Goal: Task Accomplishment & Management: Manage account settings

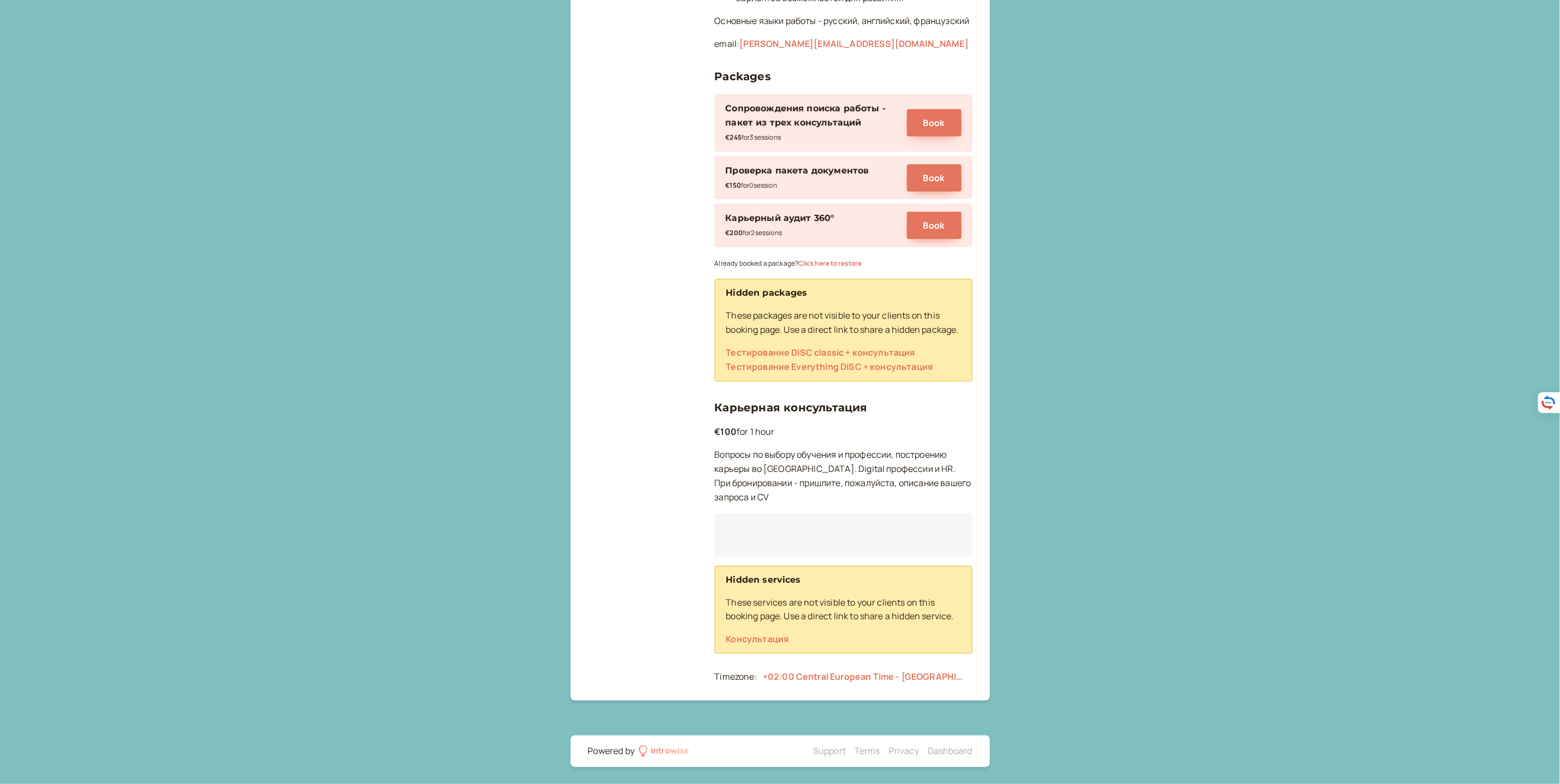
scroll to position [579, 0]
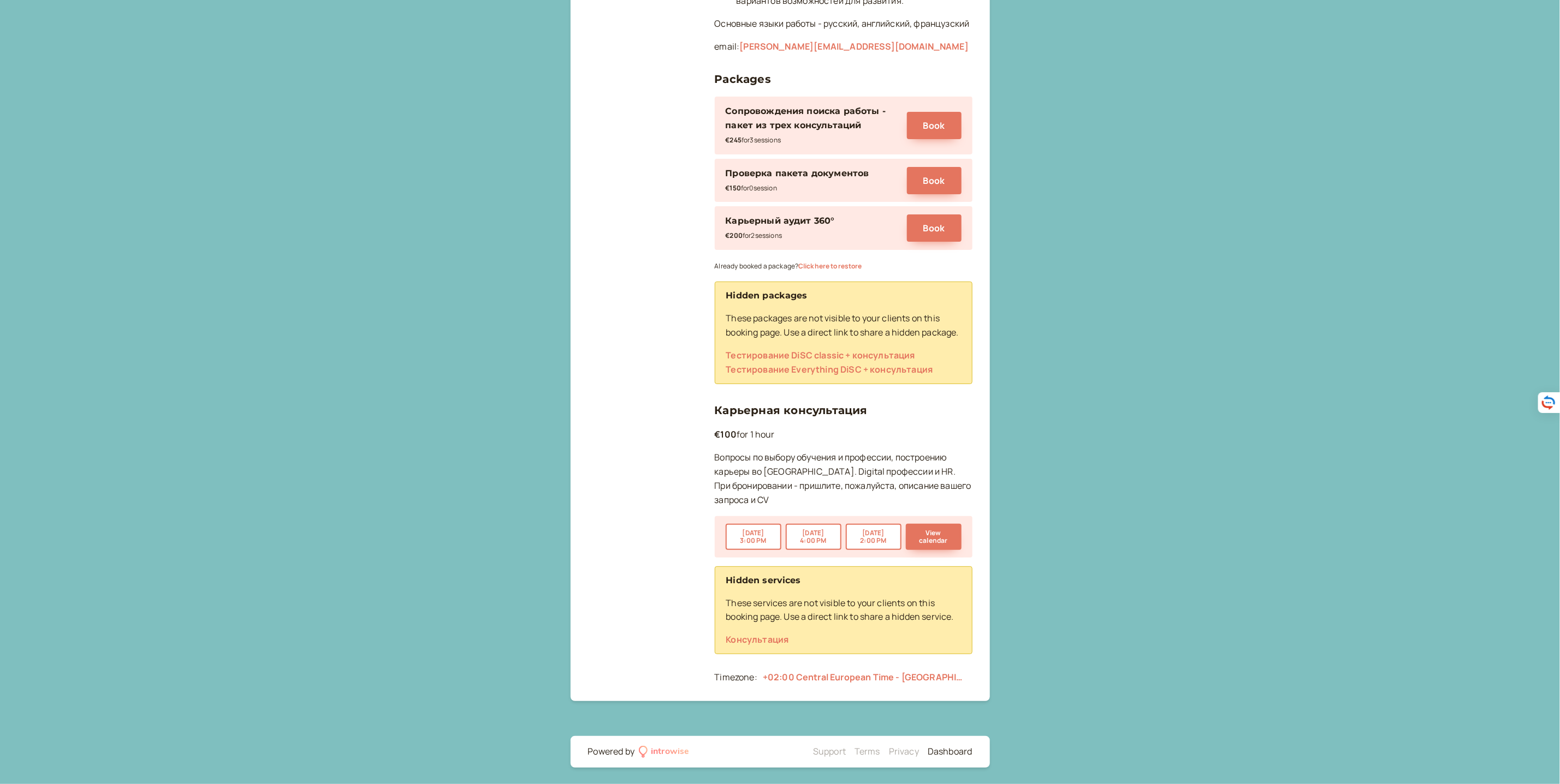
click at [949, 753] on link "Dashboard" at bounding box center [950, 752] width 44 height 12
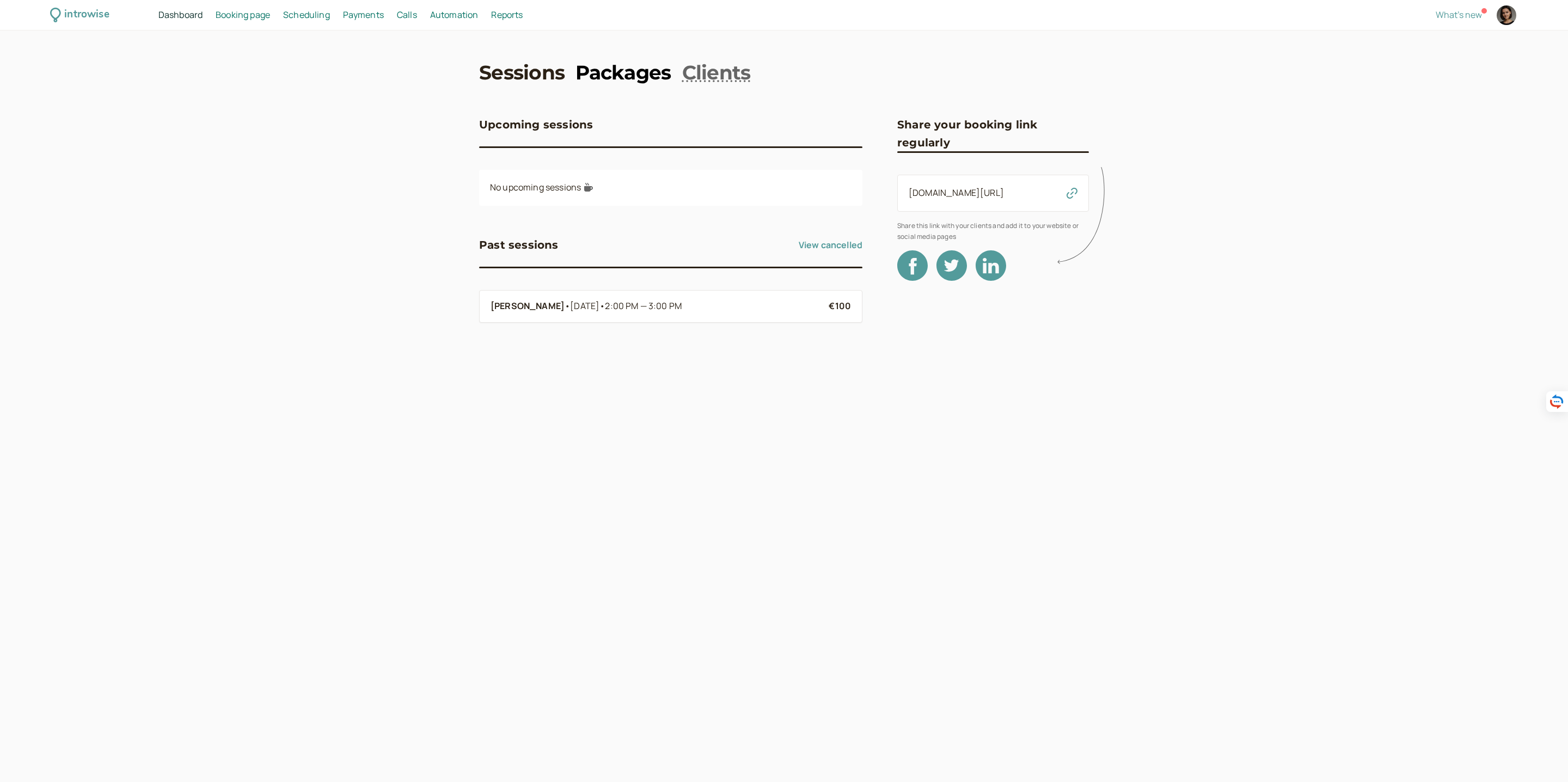
click at [632, 73] on link "Packages" at bounding box center [622, 73] width 95 height 27
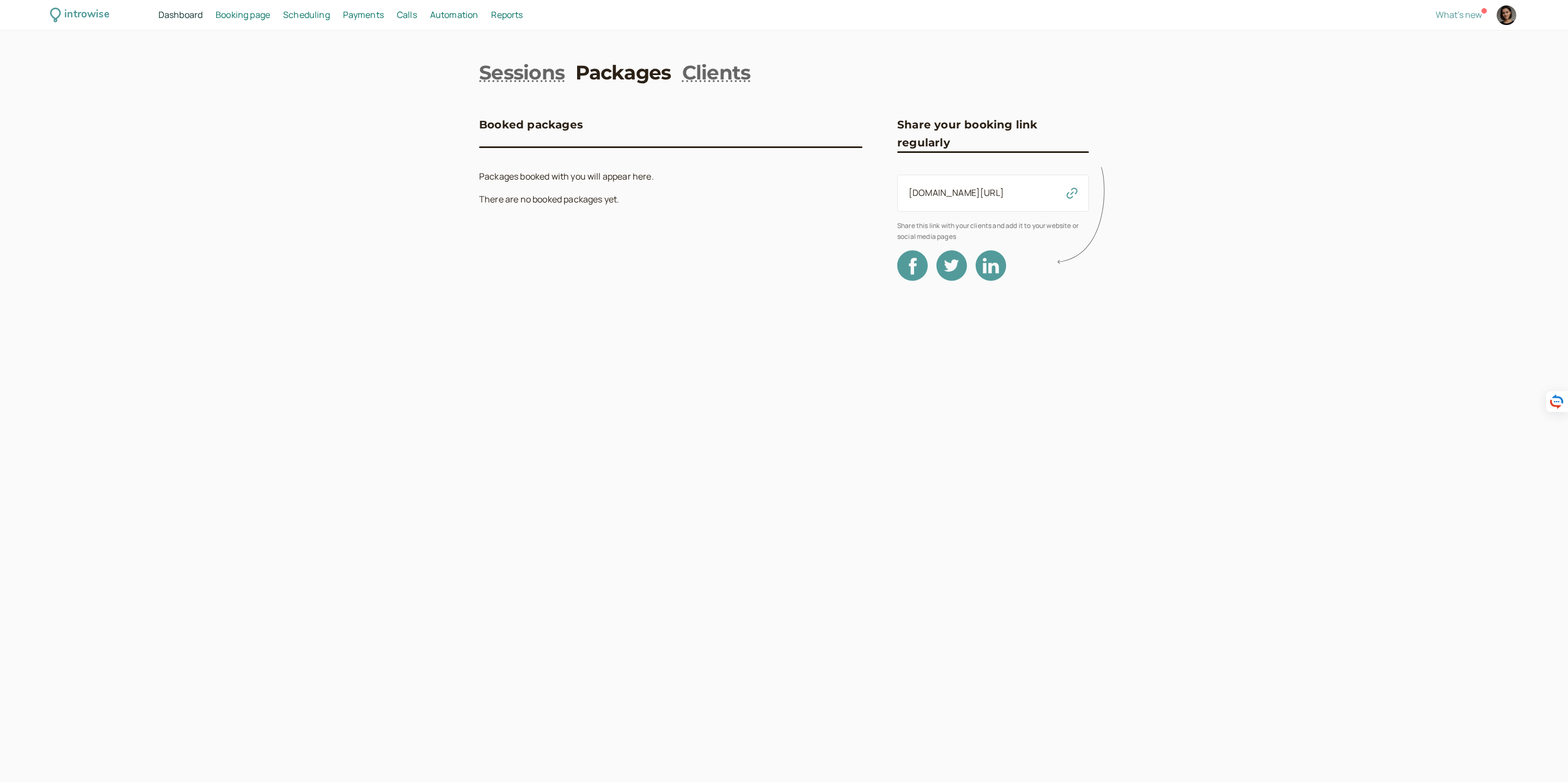
click at [311, 20] on span "Scheduling" at bounding box center [307, 15] width 47 height 12
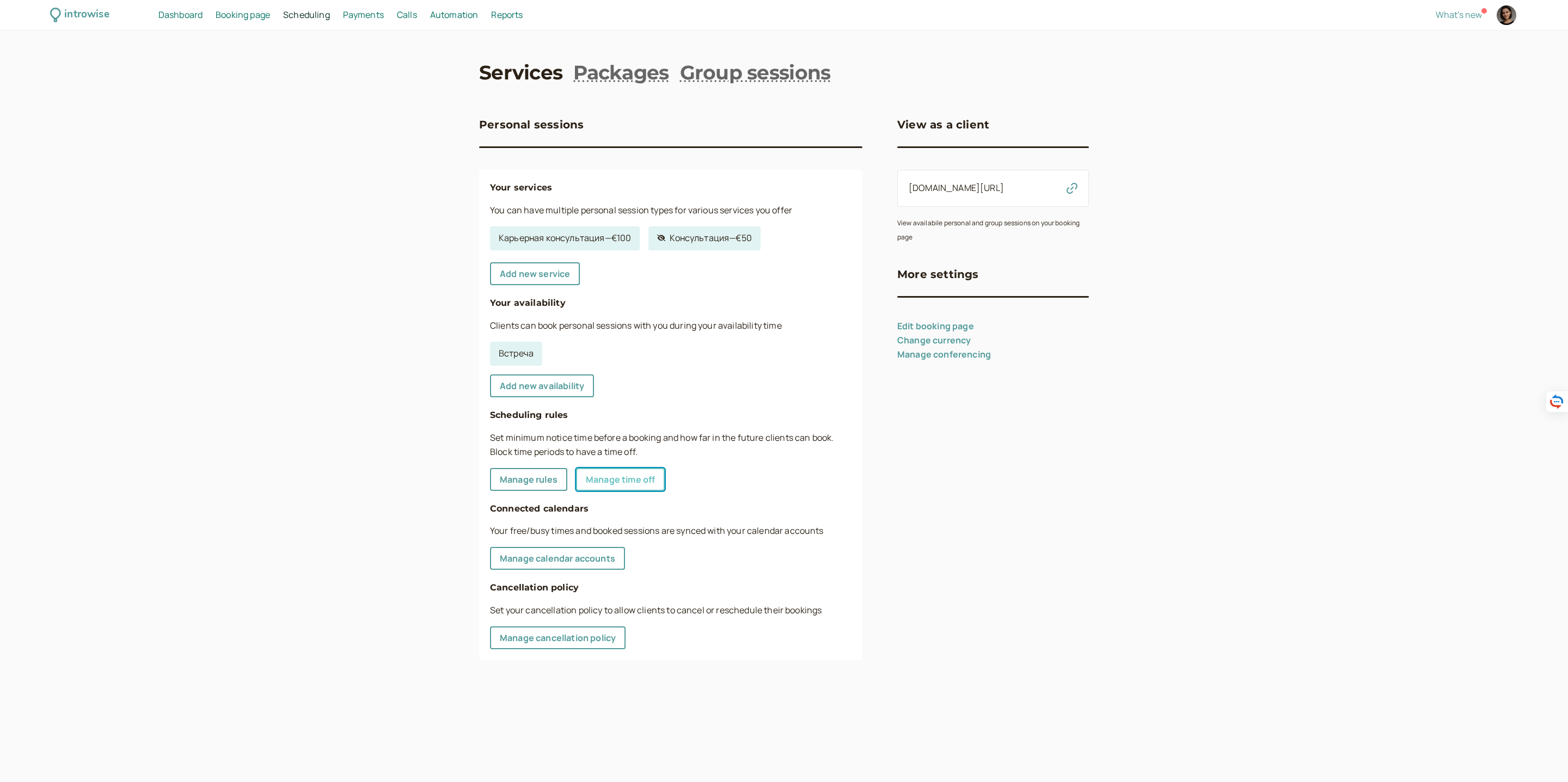
click at [621, 483] on link "Manage time off" at bounding box center [620, 479] width 88 height 23
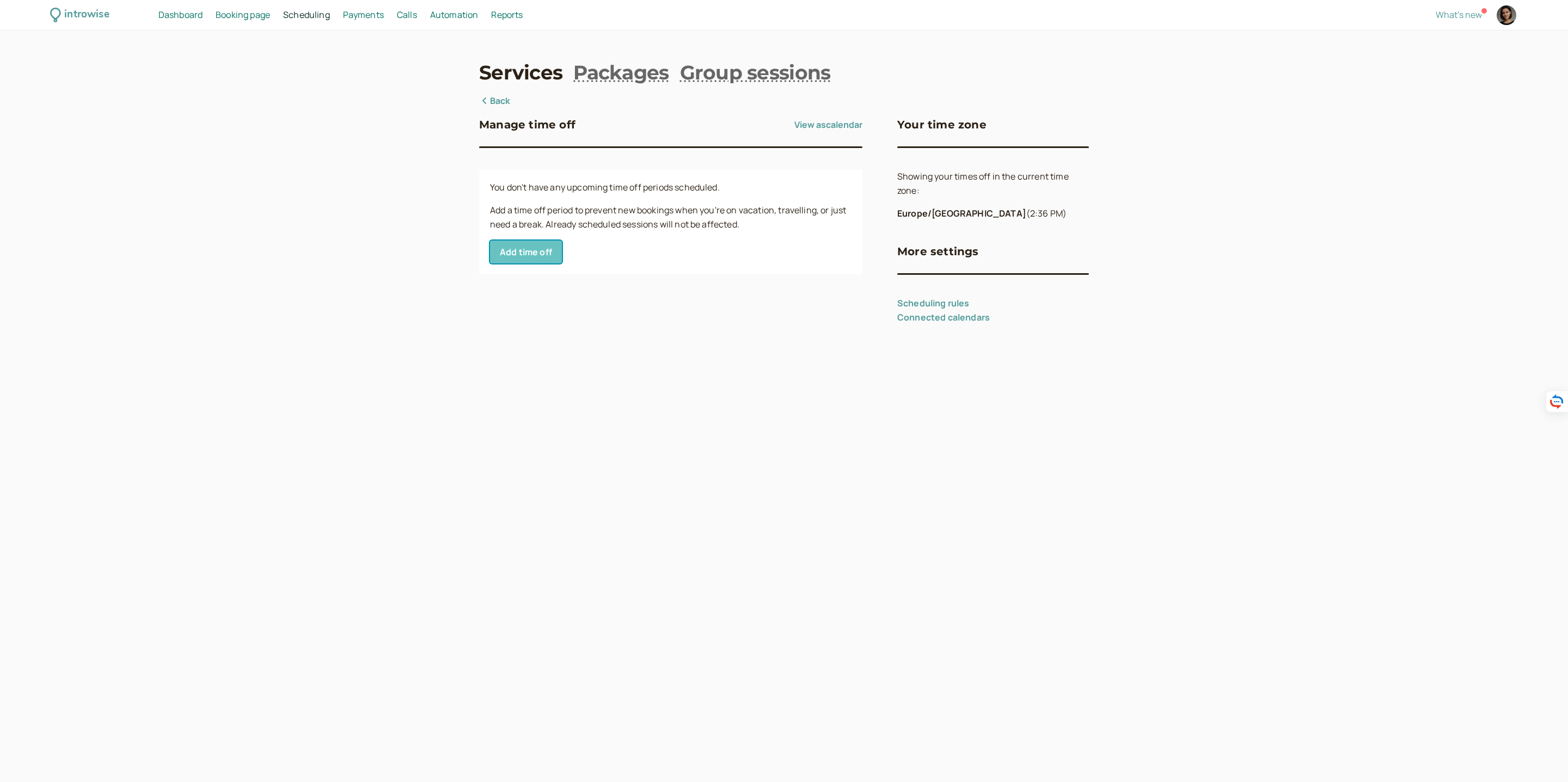
click at [538, 253] on button "Add time off" at bounding box center [525, 251] width 72 height 23
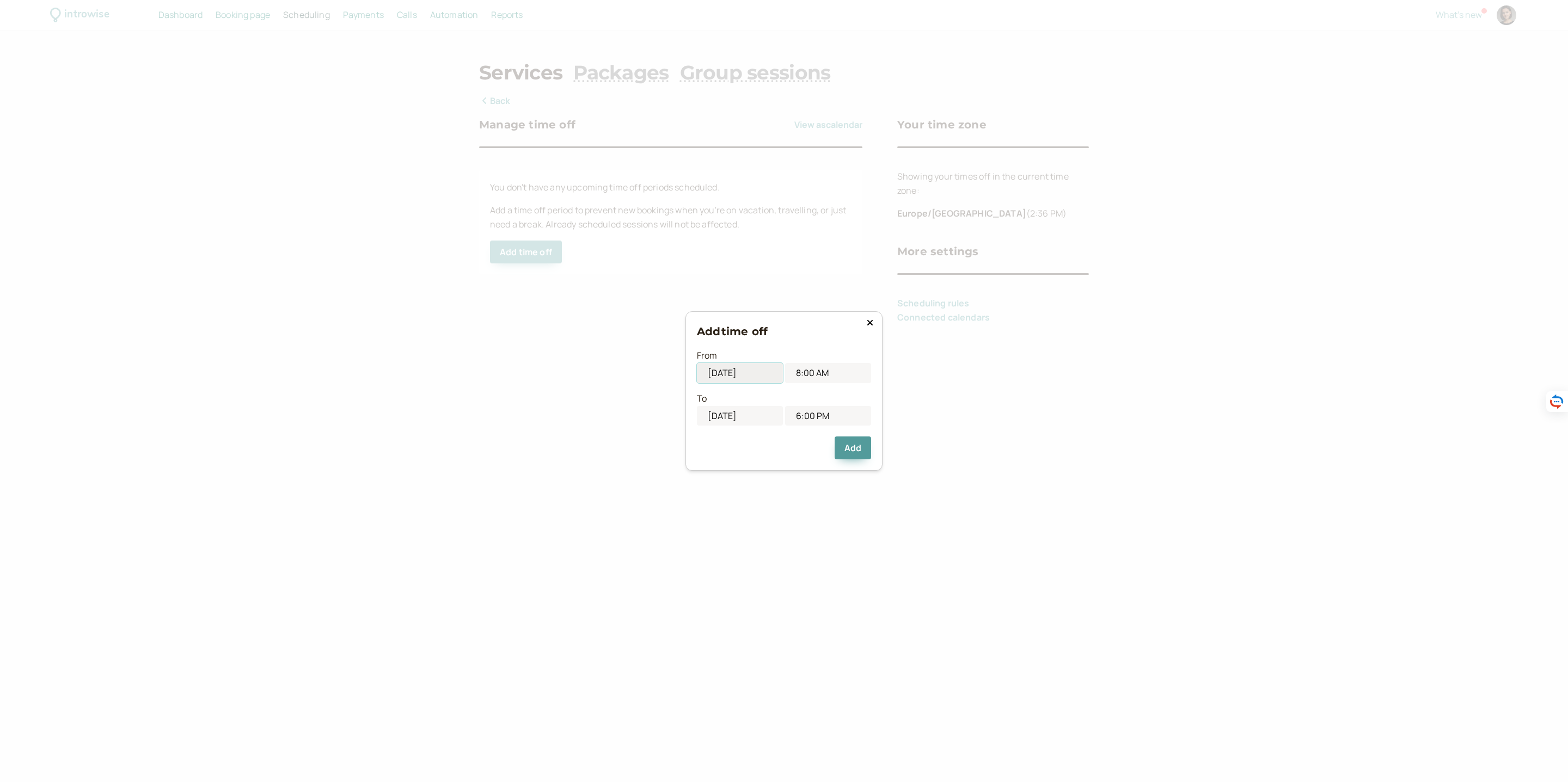
click at [762, 375] on input "[DATE]" at bounding box center [740, 373] width 86 height 21
click at [756, 450] on div "11" at bounding box center [757, 454] width 15 height 15
type input "[DATE]"
click at [746, 414] on input "[DATE]" at bounding box center [740, 416] width 86 height 21
click at [688, 515] on div "14" at bounding box center [686, 514] width 15 height 15
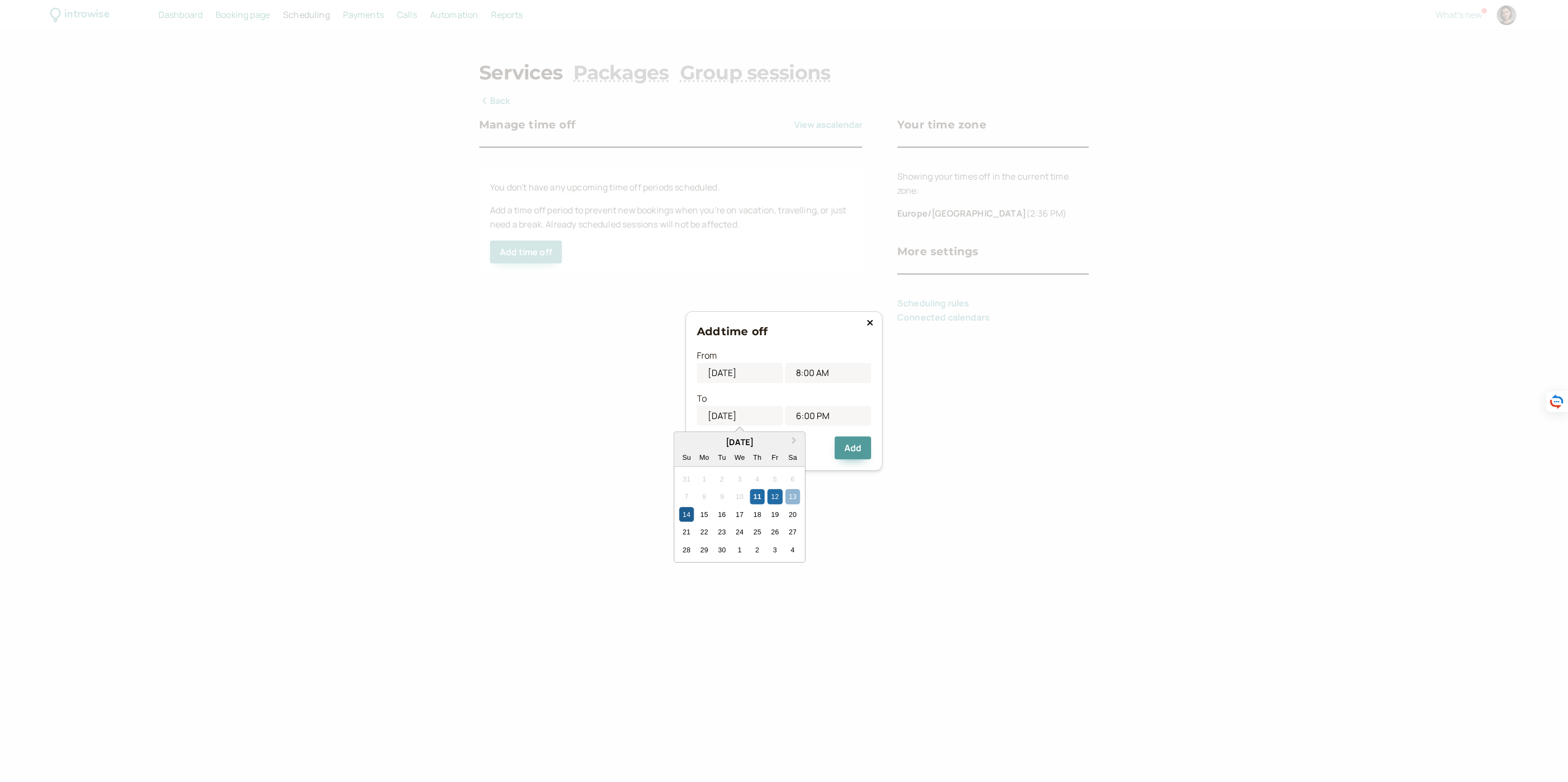
type input "[DATE]"
click at [857, 449] on button "Add" at bounding box center [853, 447] width 36 height 23
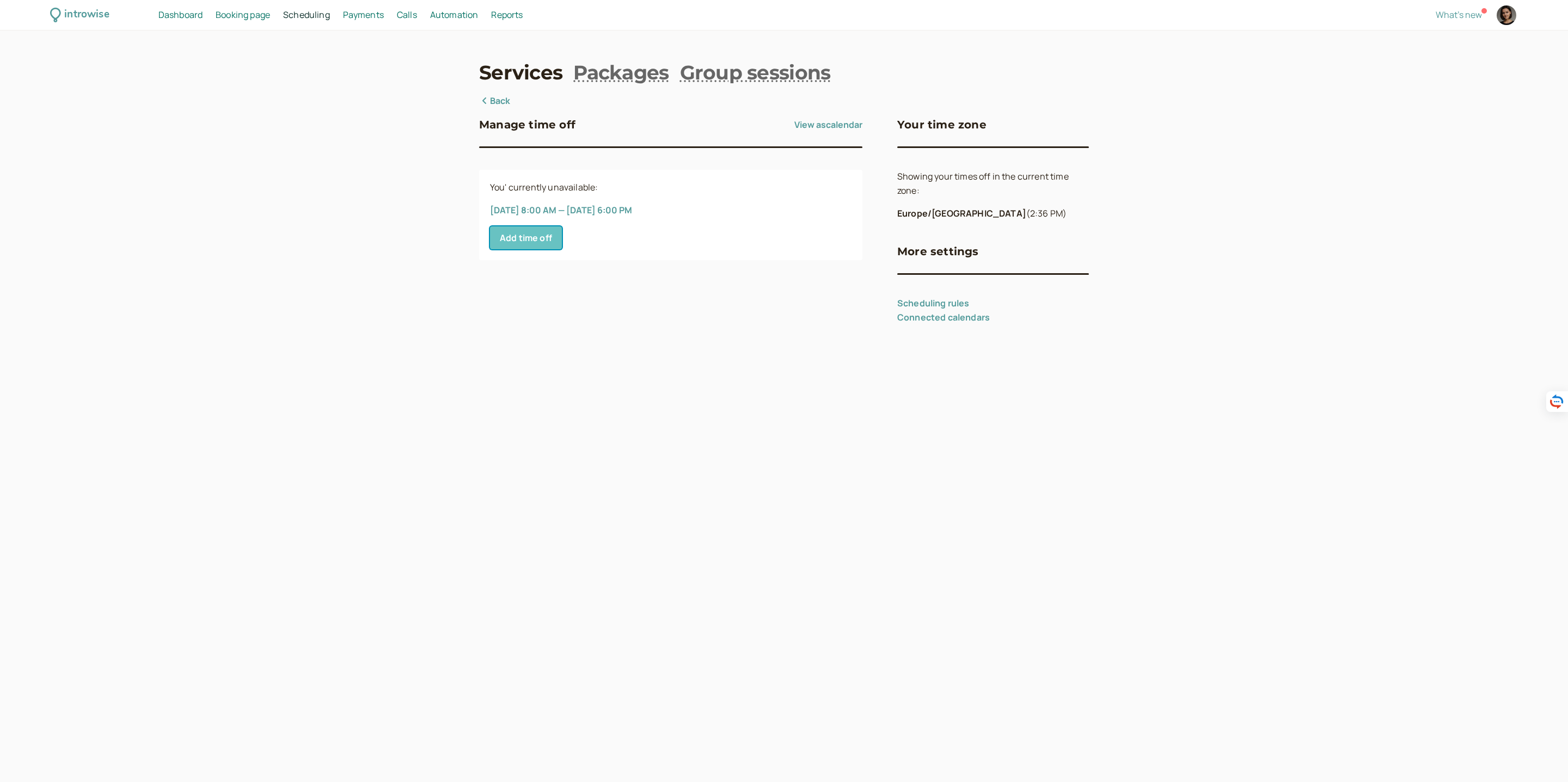
click at [527, 244] on button "Add time off" at bounding box center [525, 237] width 72 height 23
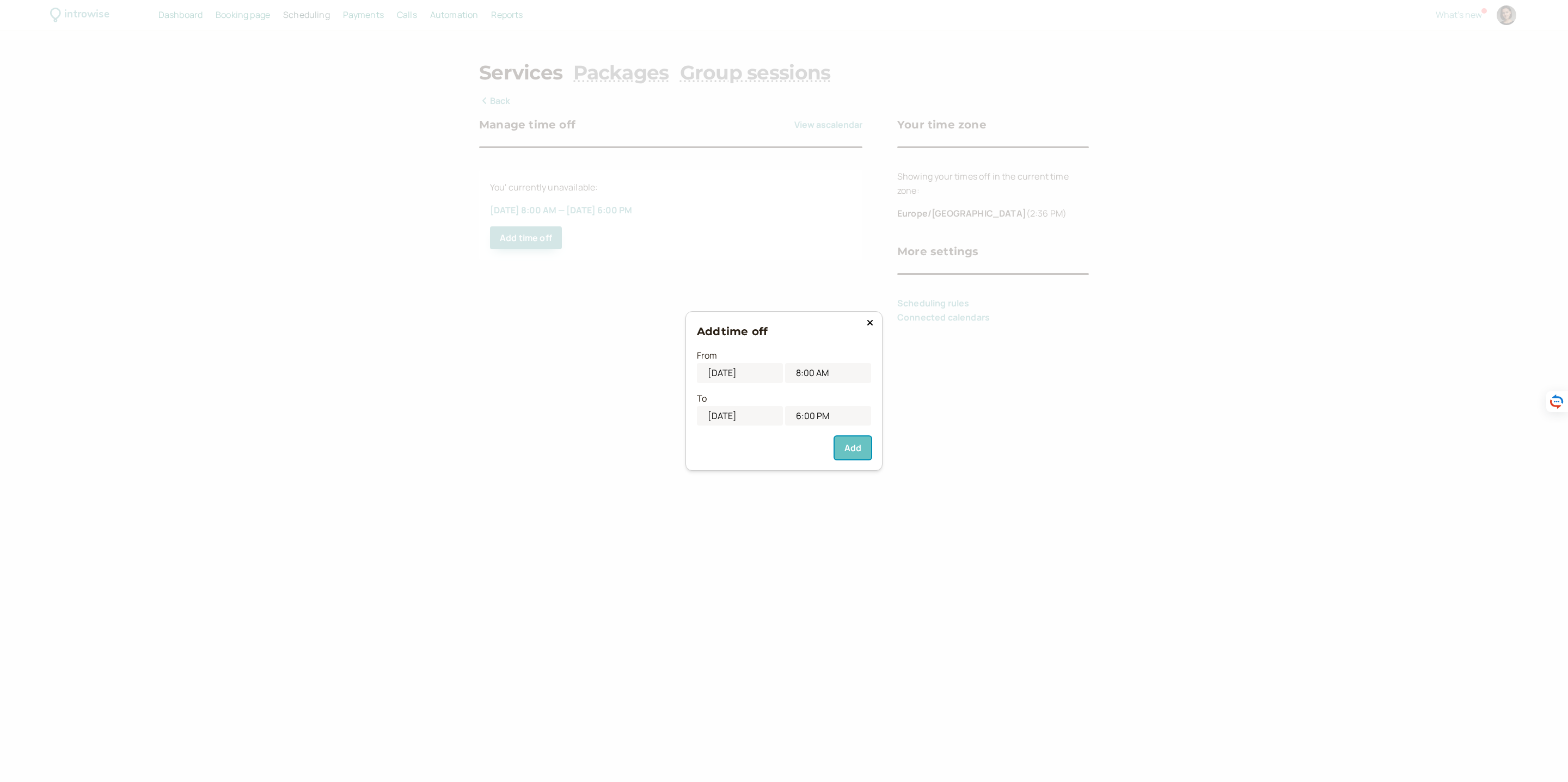
click at [855, 445] on button "Add" at bounding box center [853, 447] width 36 height 23
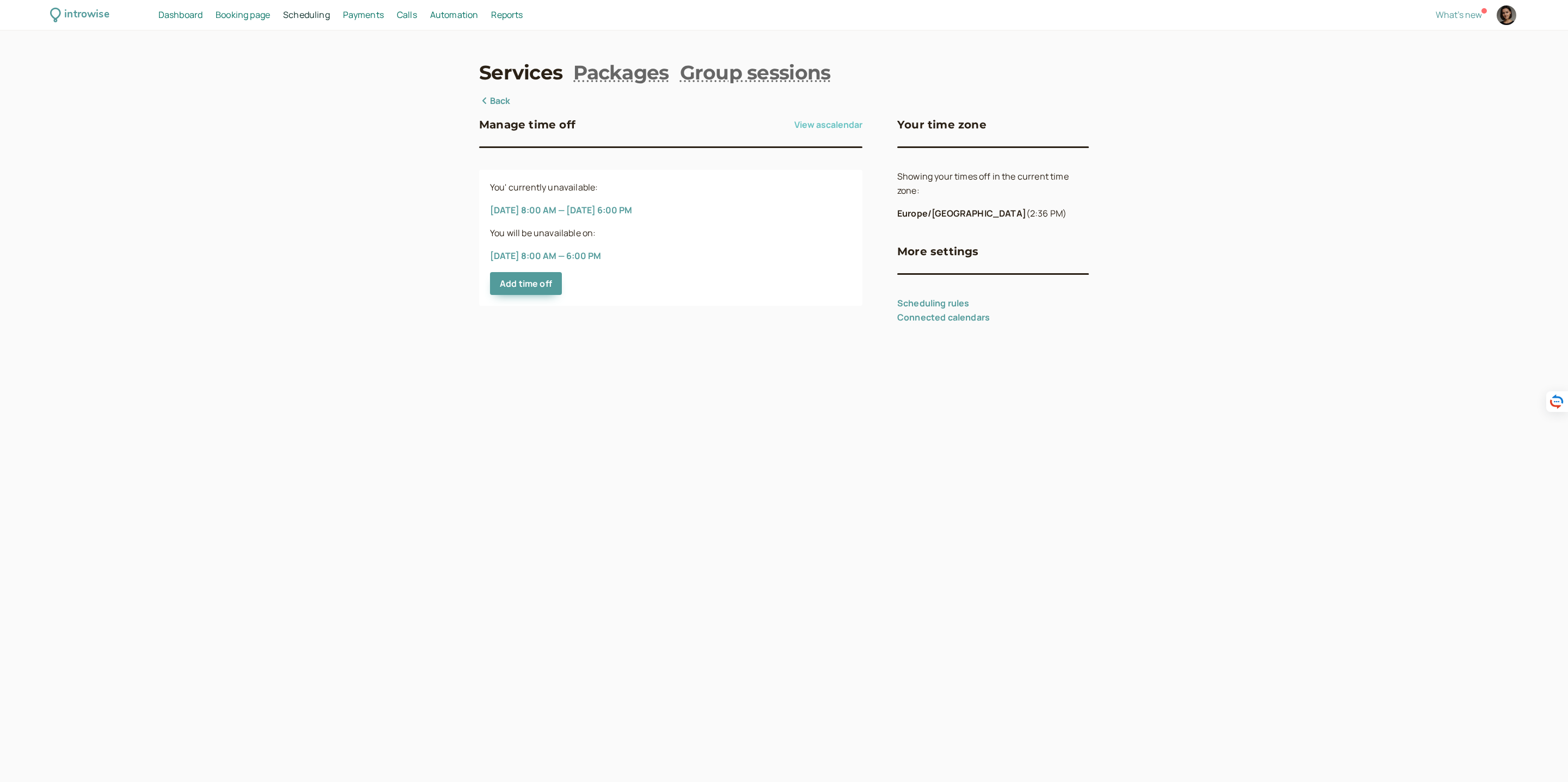
click at [819, 117] on button "View as calendar" at bounding box center [827, 125] width 68 height 18
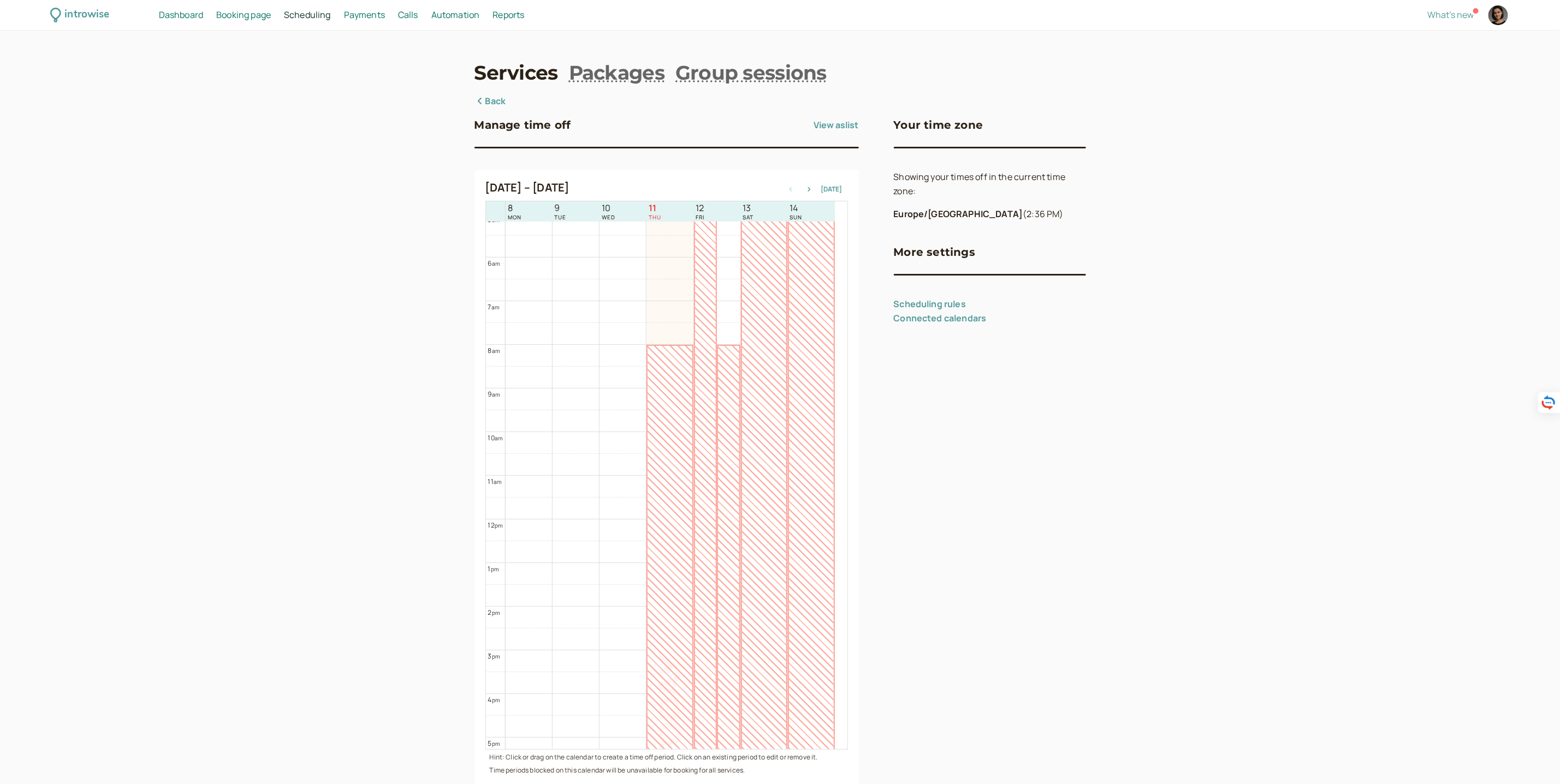
scroll to position [153, 0]
click at [811, 191] on icon "button" at bounding box center [809, 189] width 13 height 4
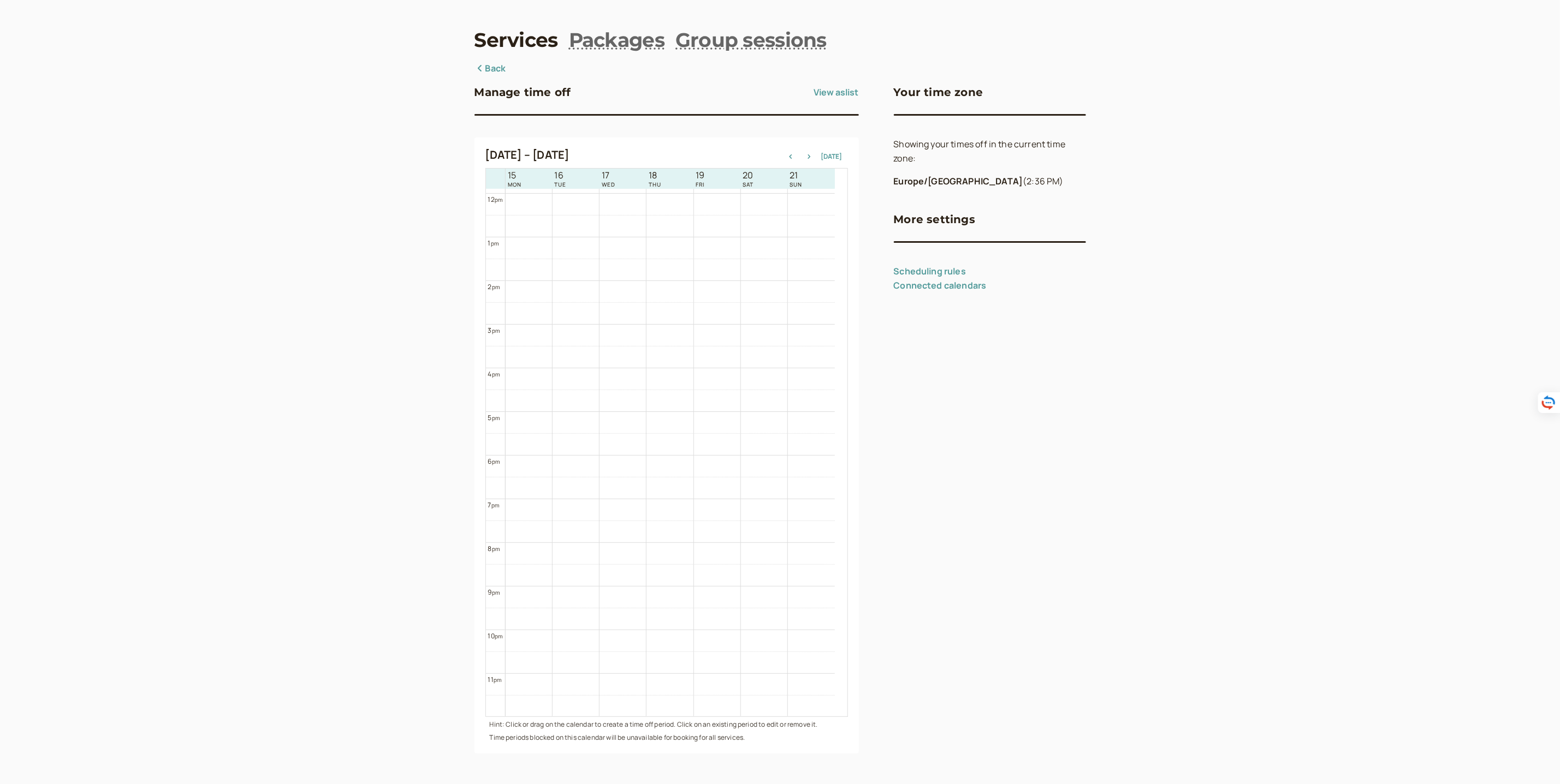
scroll to position [0, 0]
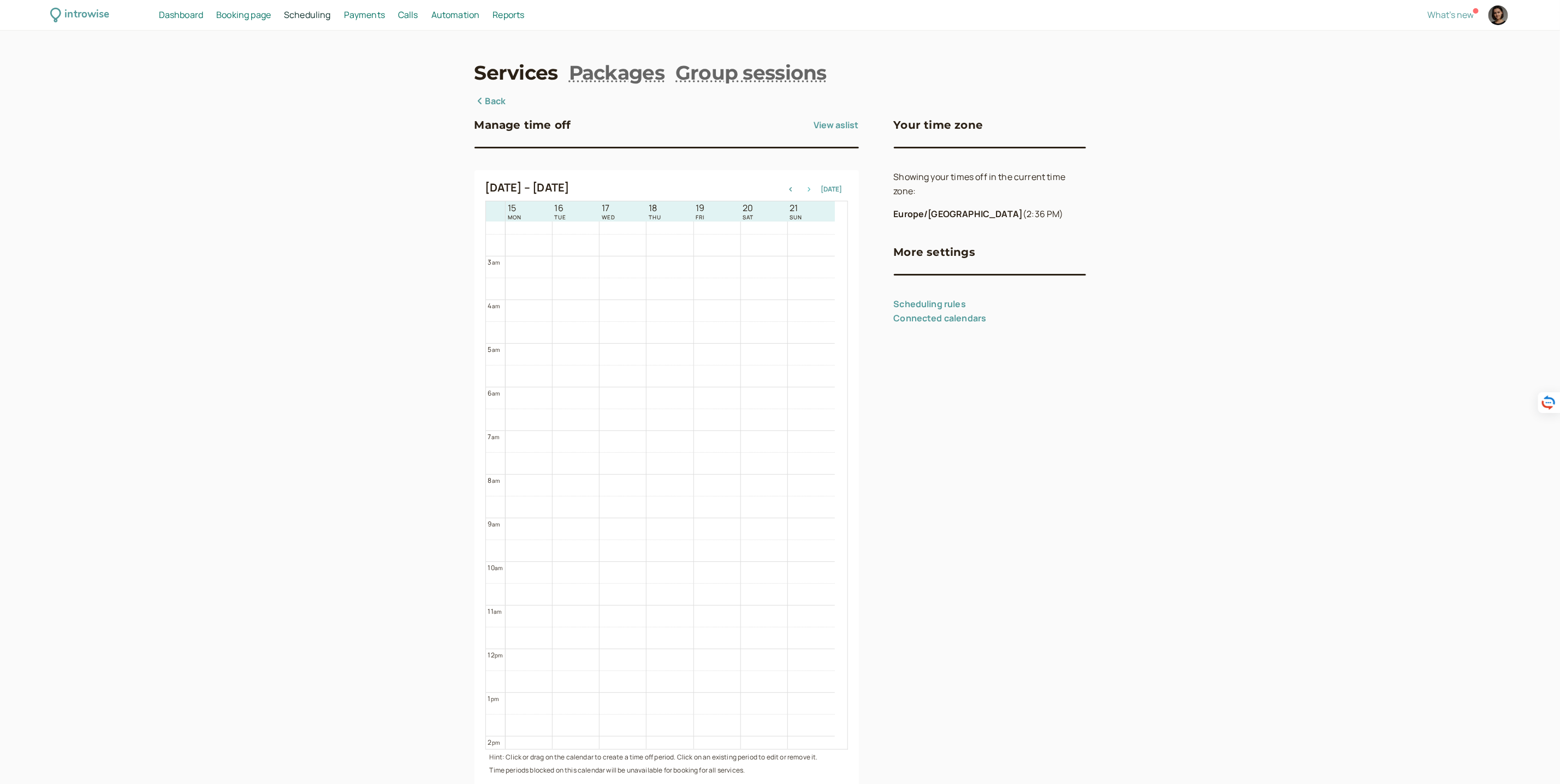
click at [810, 190] on icon "button" at bounding box center [809, 189] width 3 height 4
click at [792, 183] on div "[DATE] – [DATE] [DATE]" at bounding box center [666, 189] width 362 height 16
click at [179, 13] on span "Dashboard" at bounding box center [180, 15] width 44 height 12
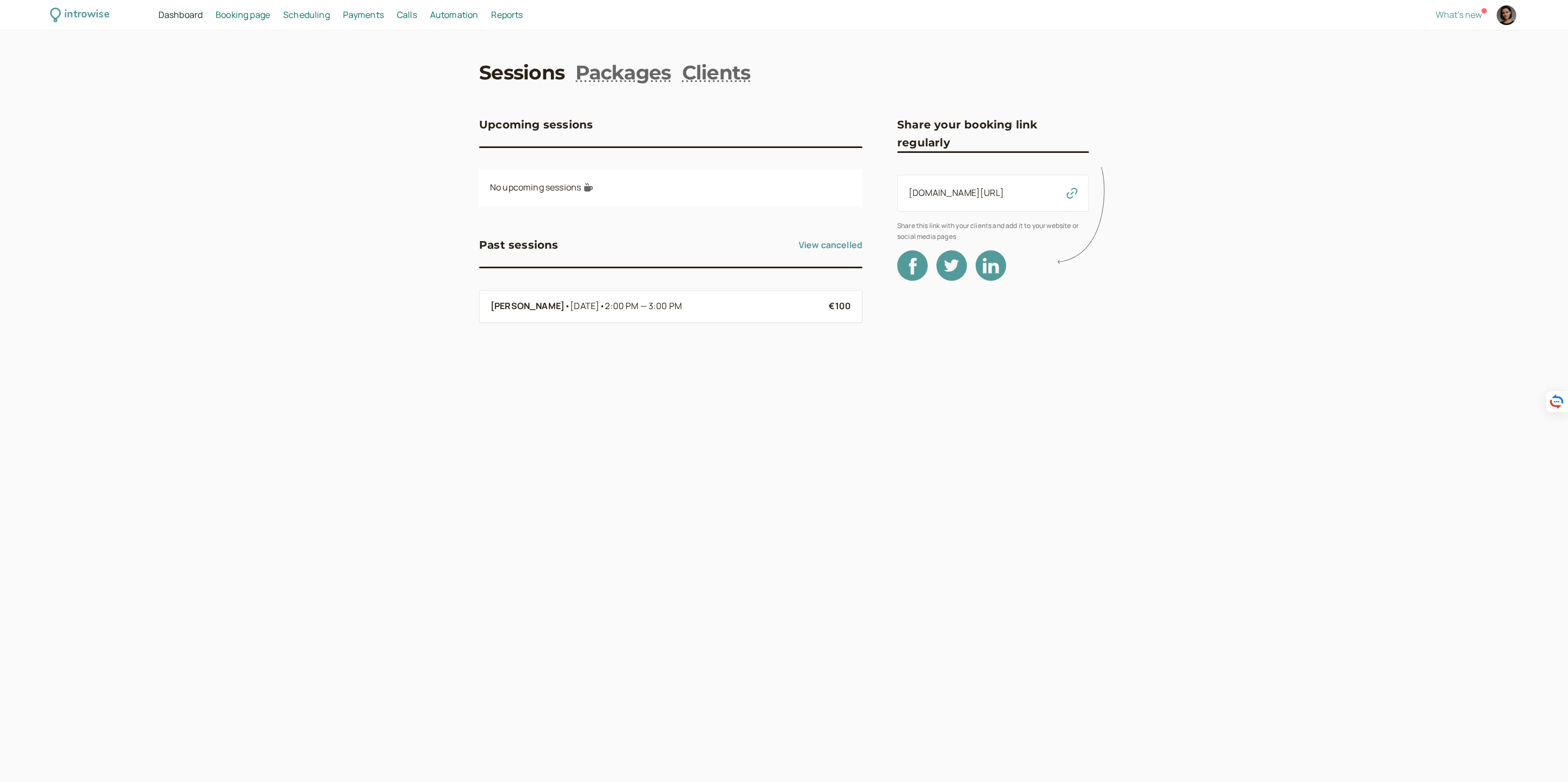
click at [244, 14] on span "Booking page" at bounding box center [242, 15] width 54 height 12
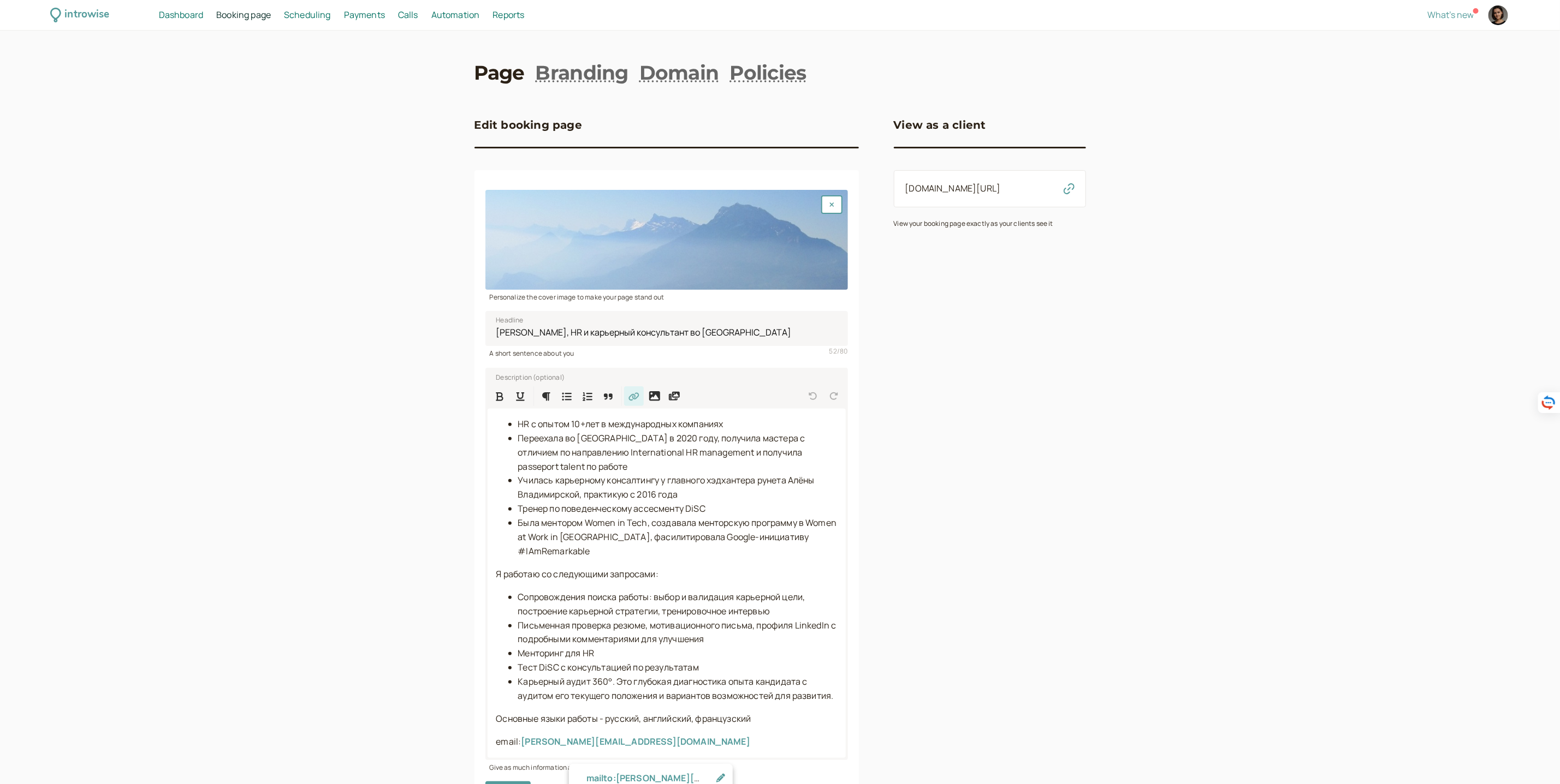
click at [318, 18] on span "Scheduling" at bounding box center [308, 15] width 47 height 12
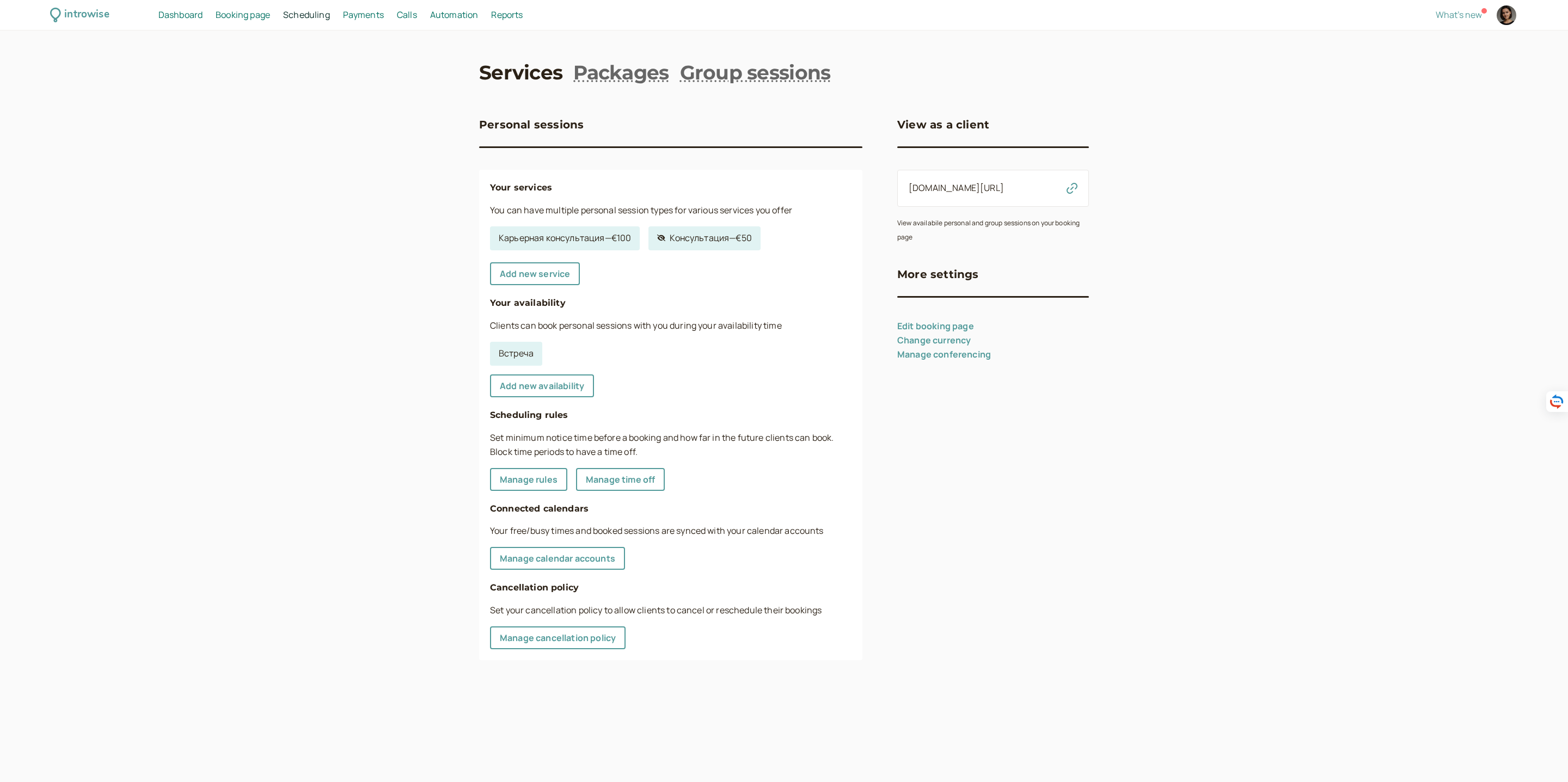
click at [183, 12] on span "Dashboard" at bounding box center [180, 15] width 44 height 12
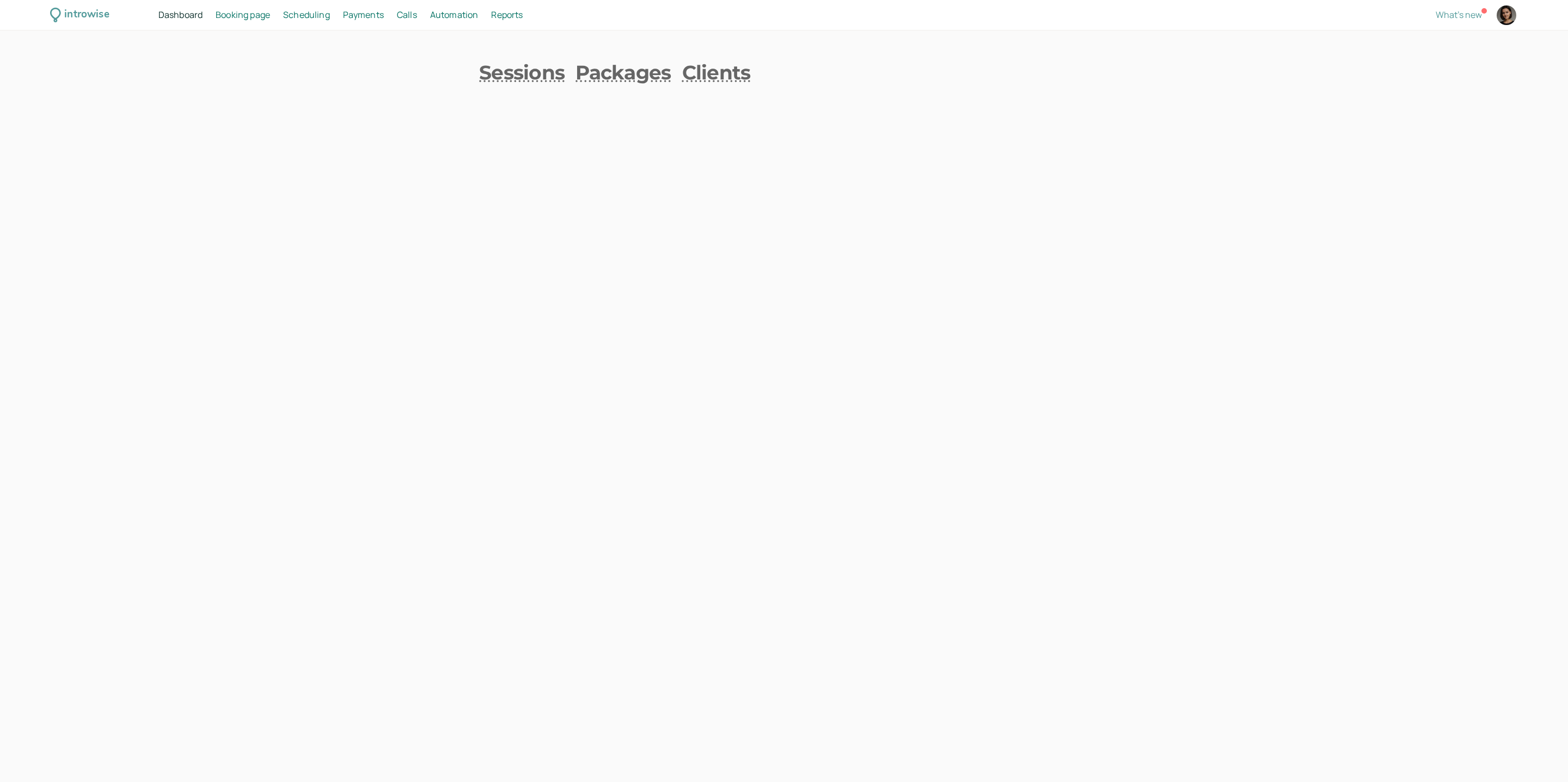
click at [83, 13] on div "introwise" at bounding box center [85, 15] width 44 height 17
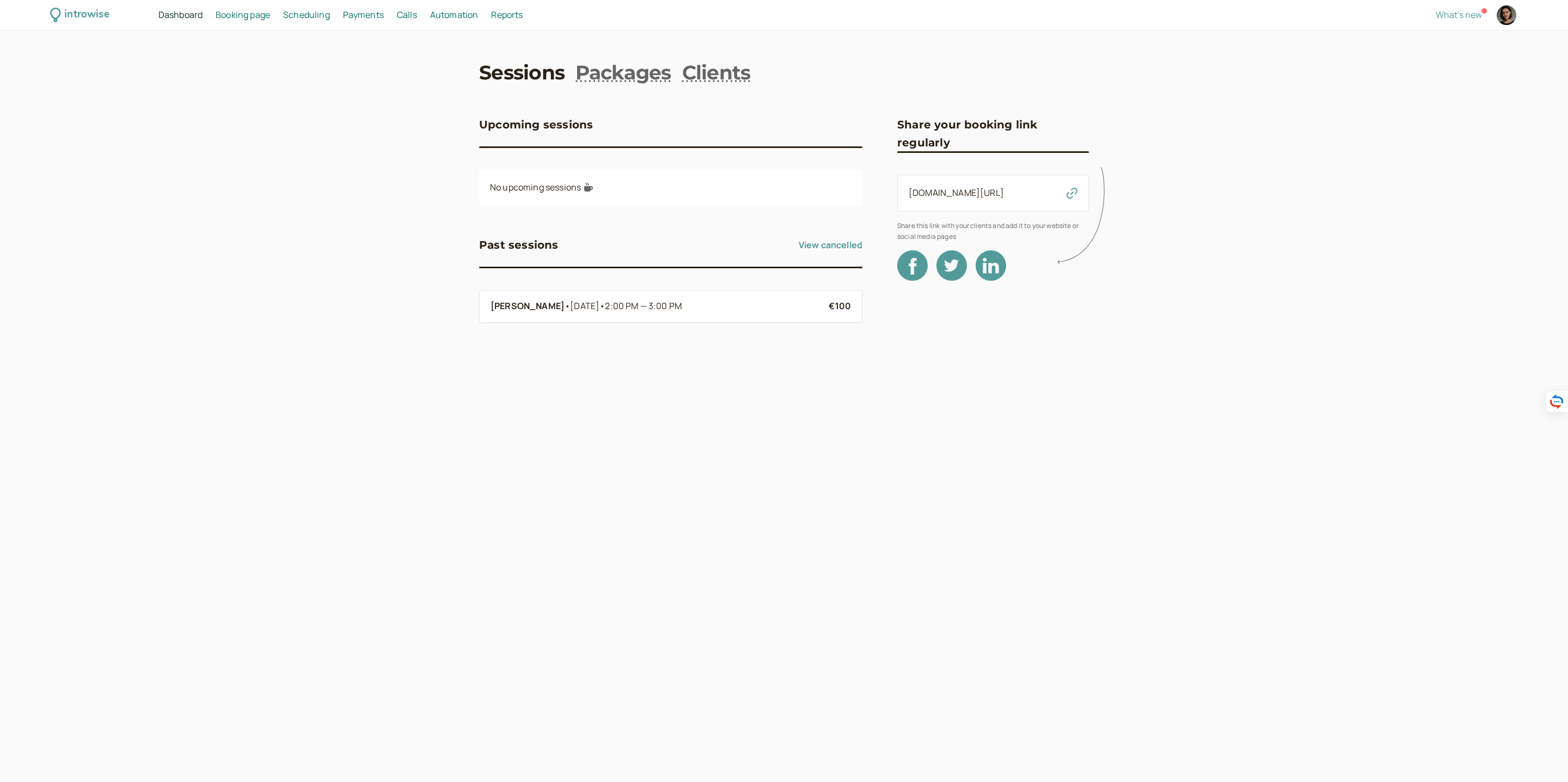
click at [247, 16] on span "Booking page" at bounding box center [242, 15] width 54 height 12
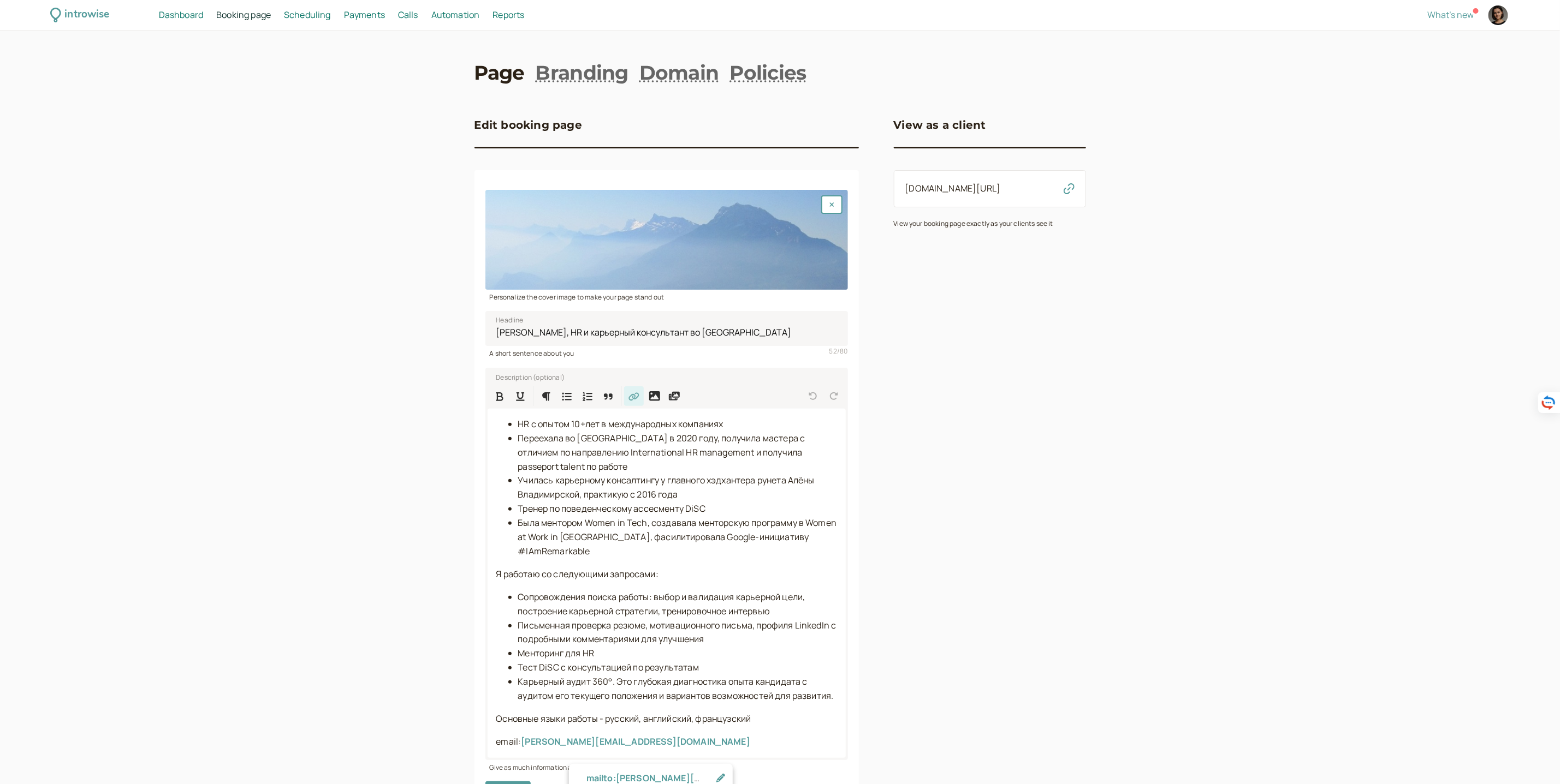
click at [187, 14] on span "Dashboard" at bounding box center [180, 15] width 44 height 12
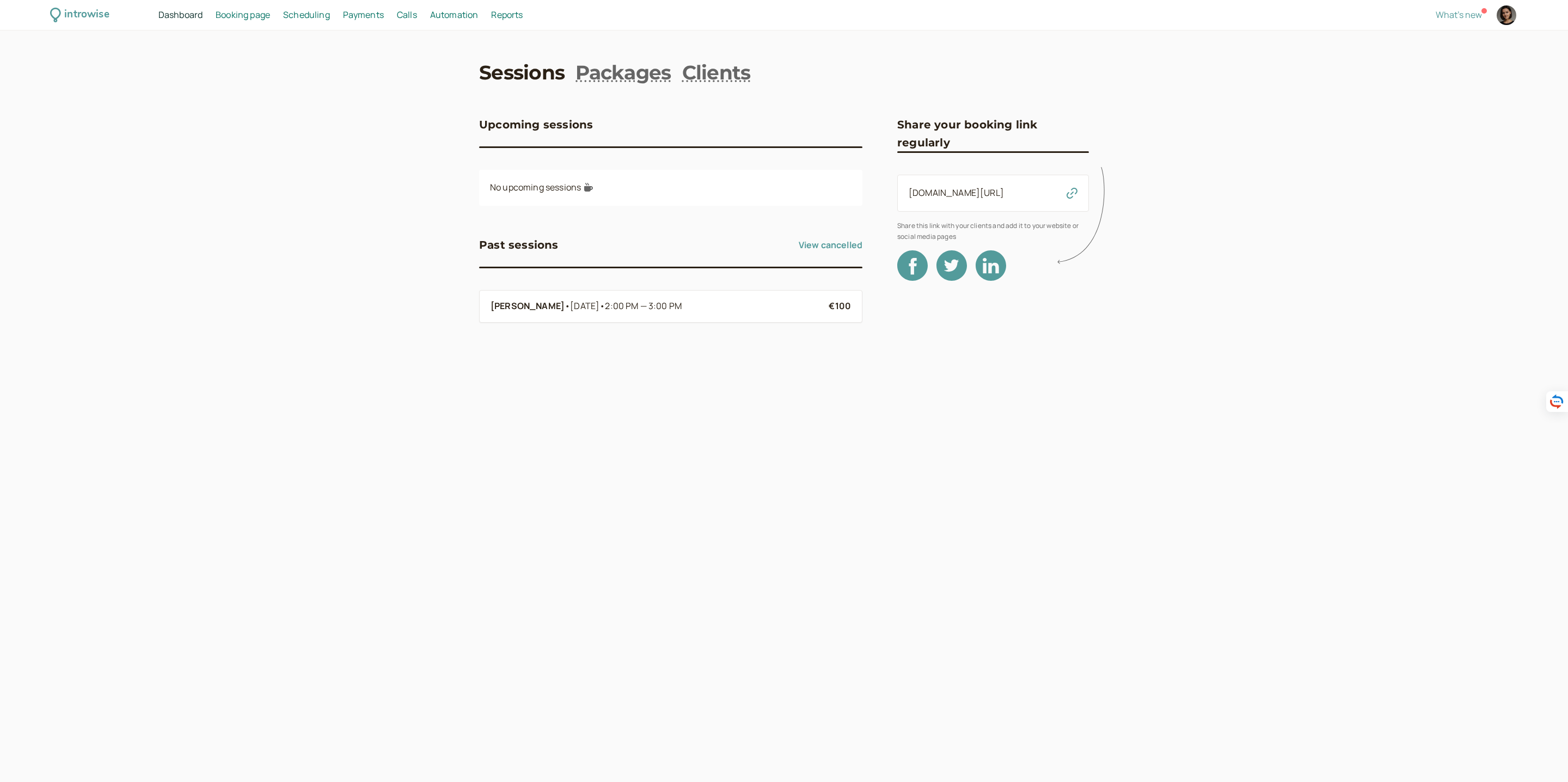
click at [97, 12] on div "introwise" at bounding box center [85, 15] width 44 height 17
click at [311, 21] on span "Scheduling" at bounding box center [307, 15] width 47 height 12
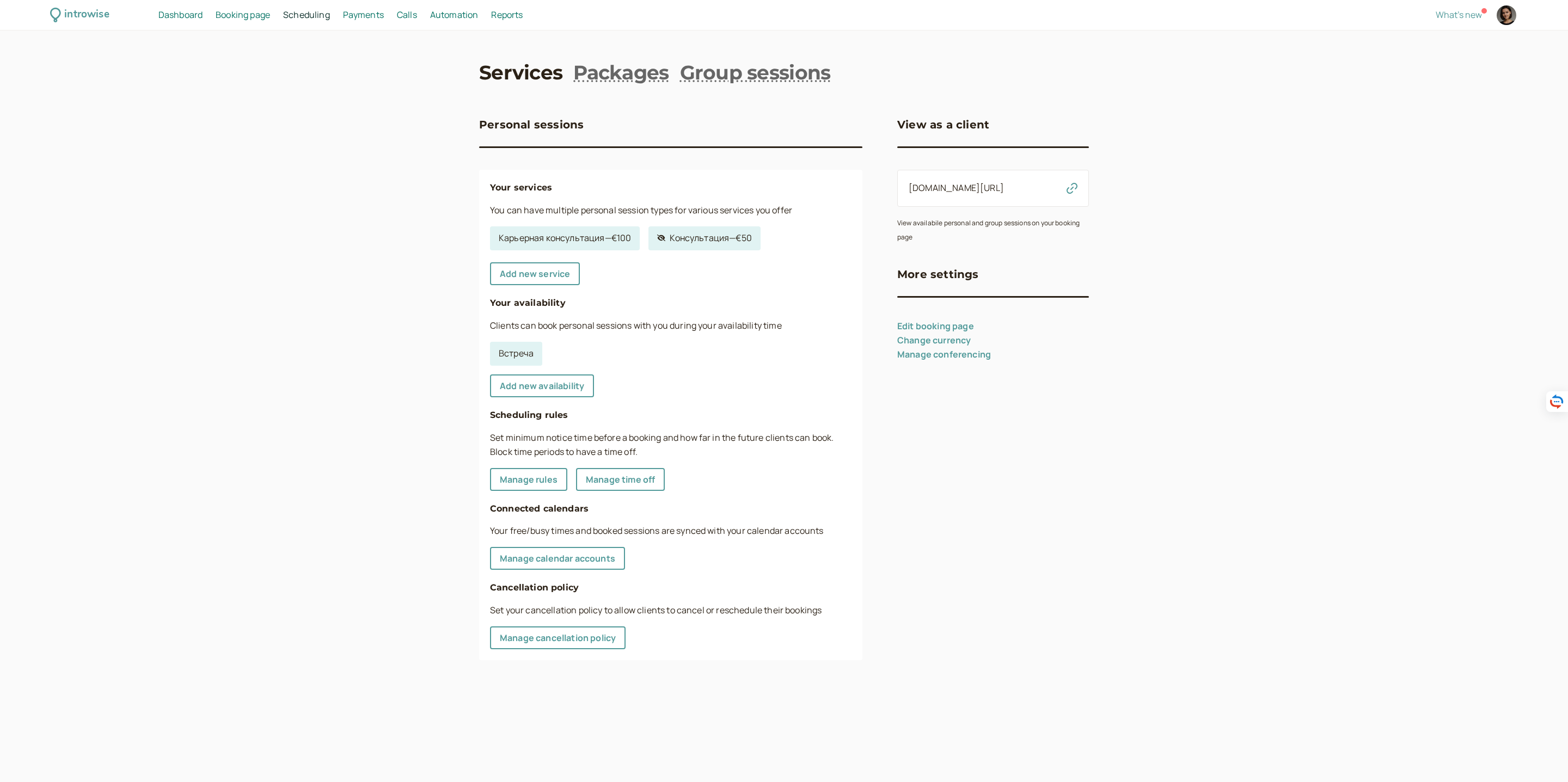
click at [361, 14] on span "Payments" at bounding box center [364, 15] width 41 height 12
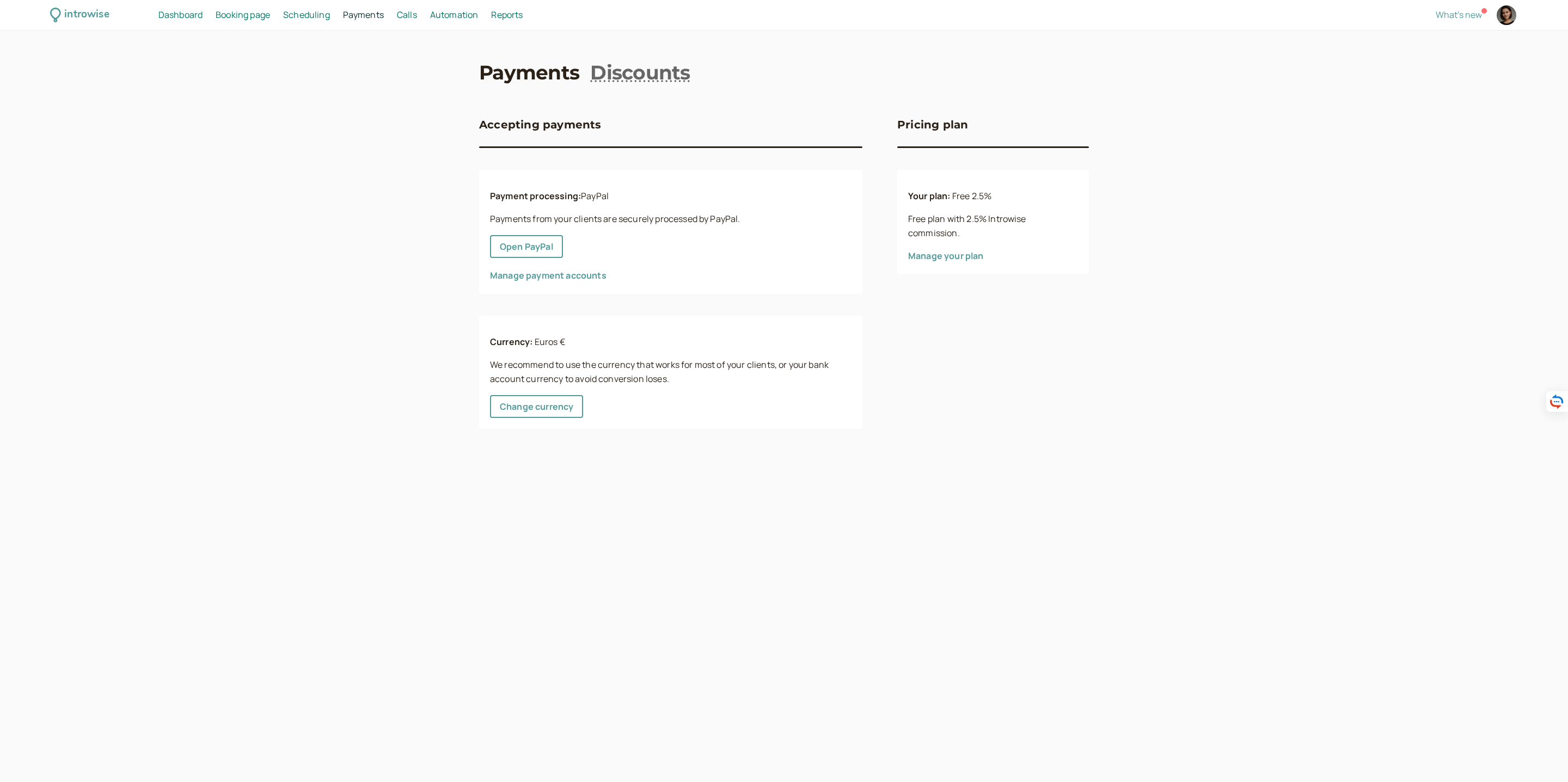
click at [77, 19] on div "introwise" at bounding box center [85, 15] width 44 height 17
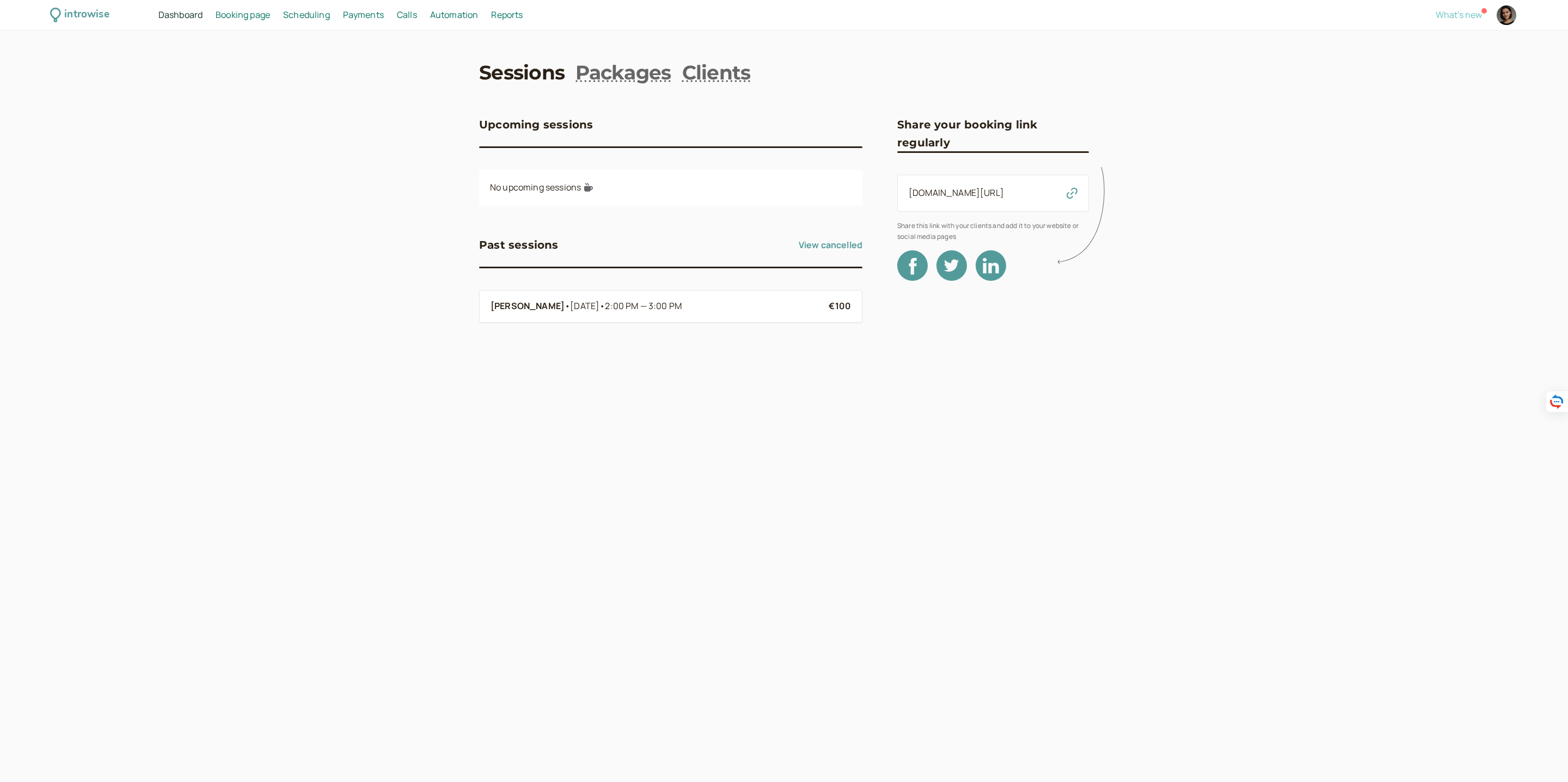
click at [1458, 9] on span "What's new" at bounding box center [1458, 15] width 46 height 12
click at [237, 21] on span "Booking page" at bounding box center [242, 15] width 54 height 12
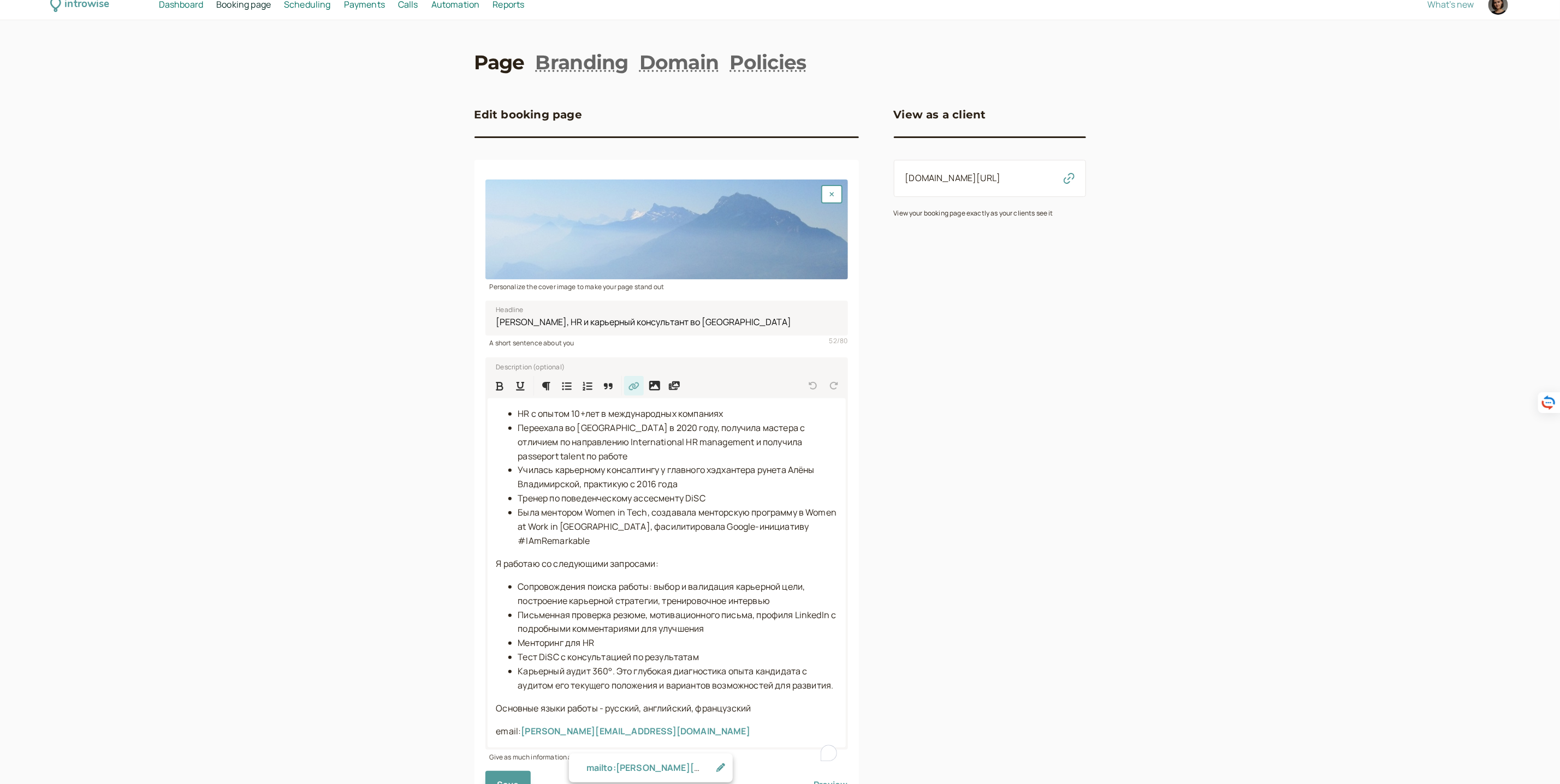
scroll to position [80, 0]
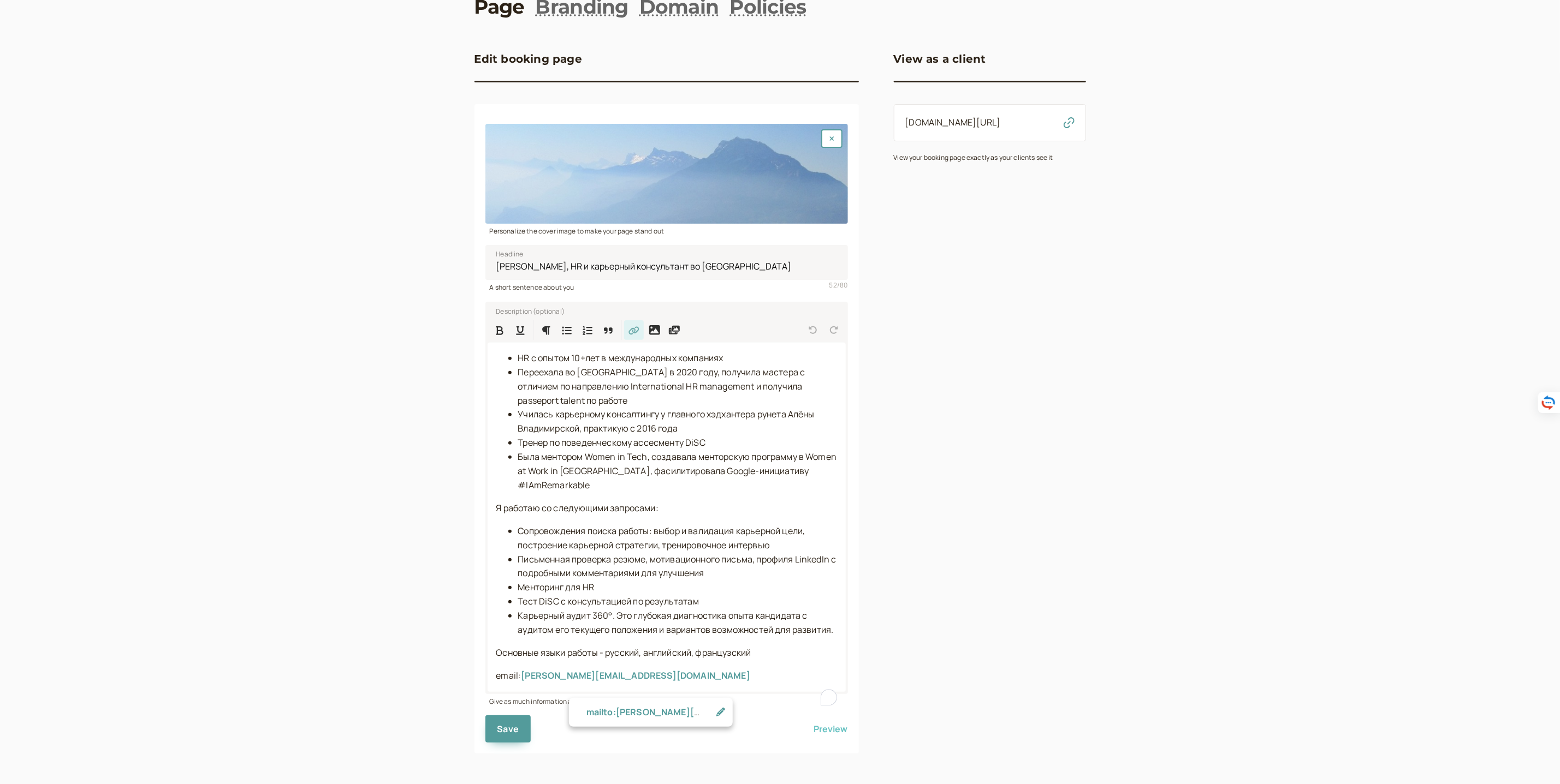
click at [830, 743] on button "Preview" at bounding box center [831, 729] width 33 height 28
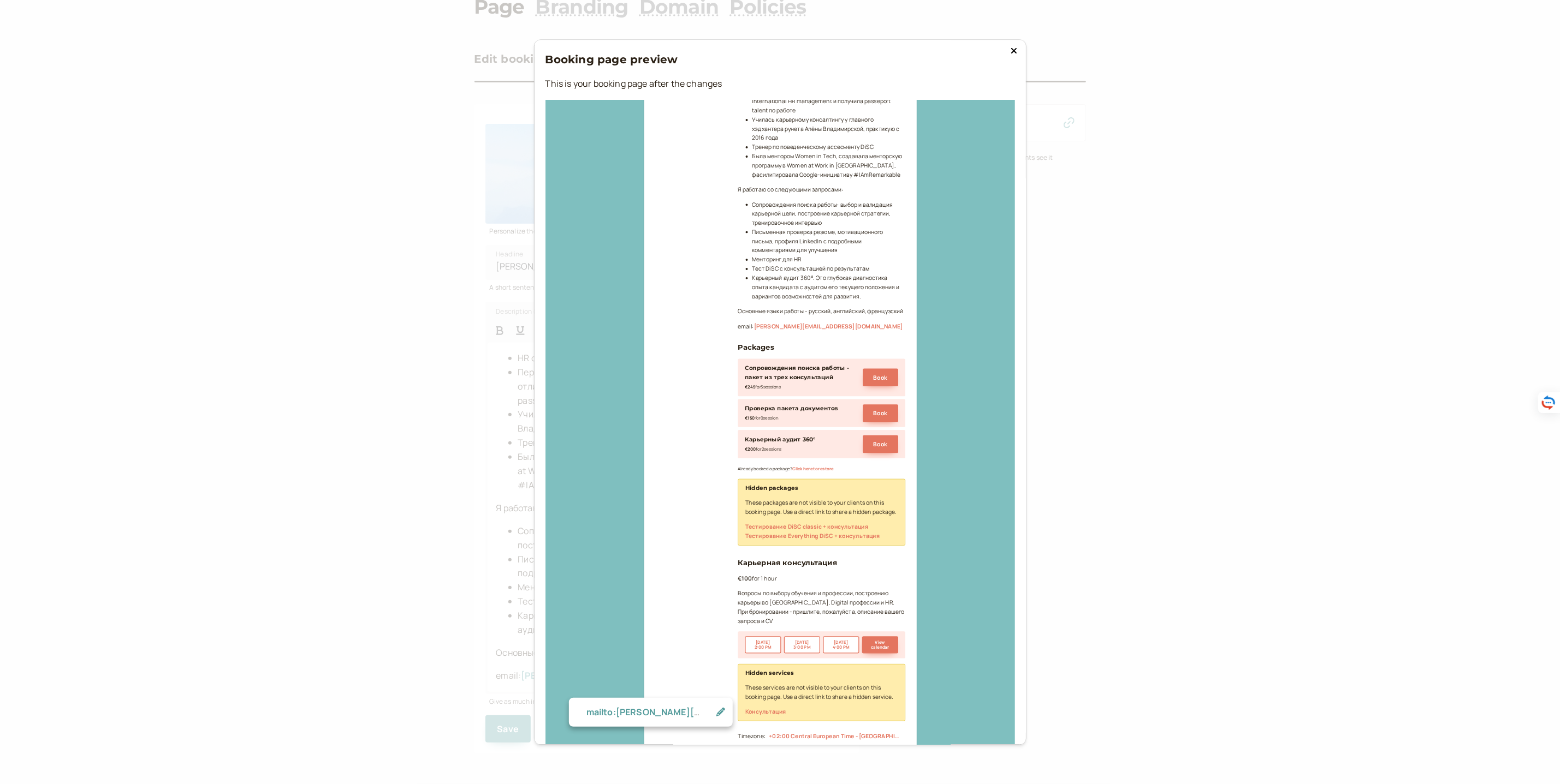
scroll to position [278, 0]
click at [1251, 392] on div "Booking page preview This is your booking page after the changes [PERSON_NAME] …" at bounding box center [780, 392] width 1560 height 784
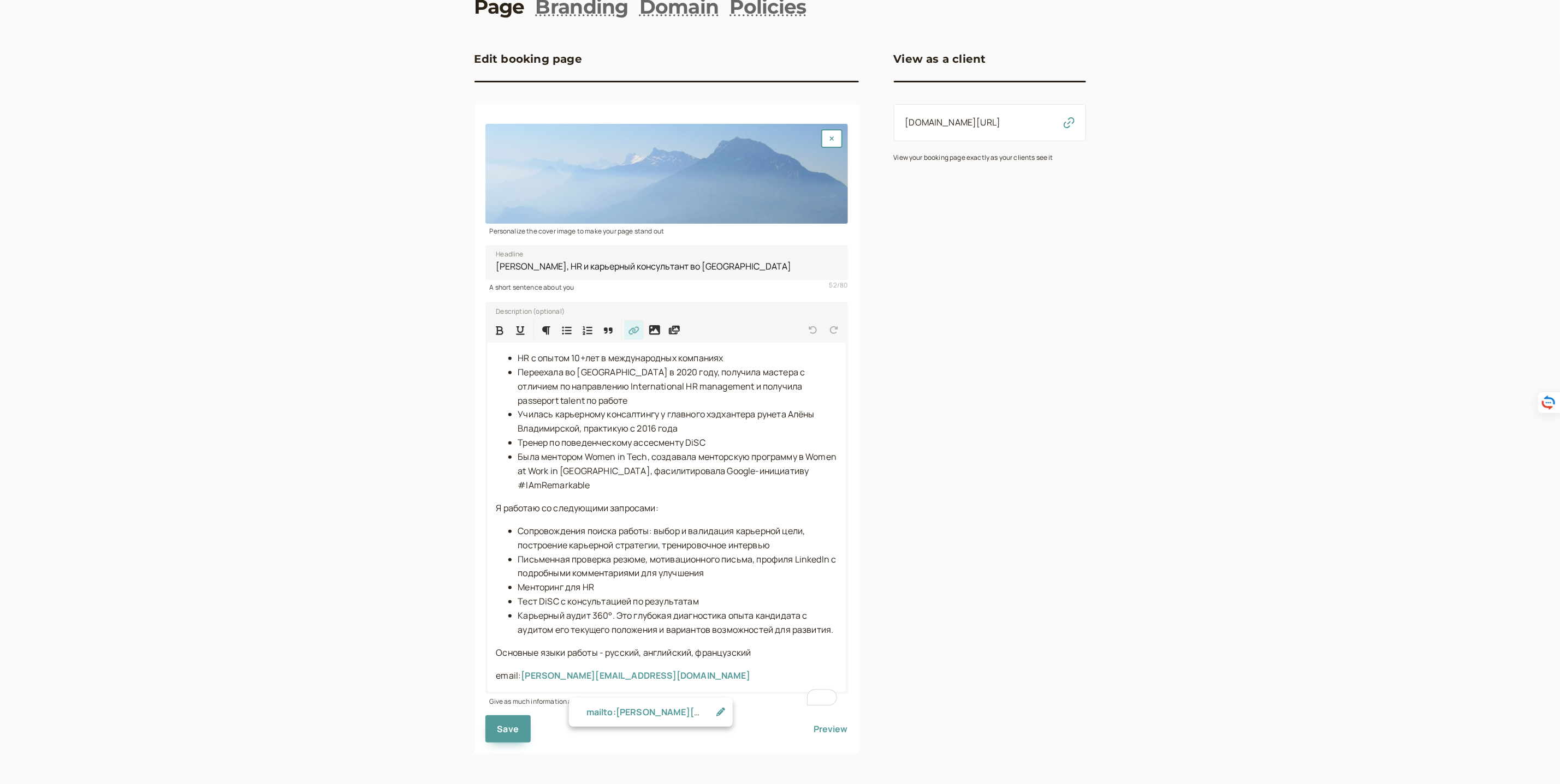
scroll to position [0, 0]
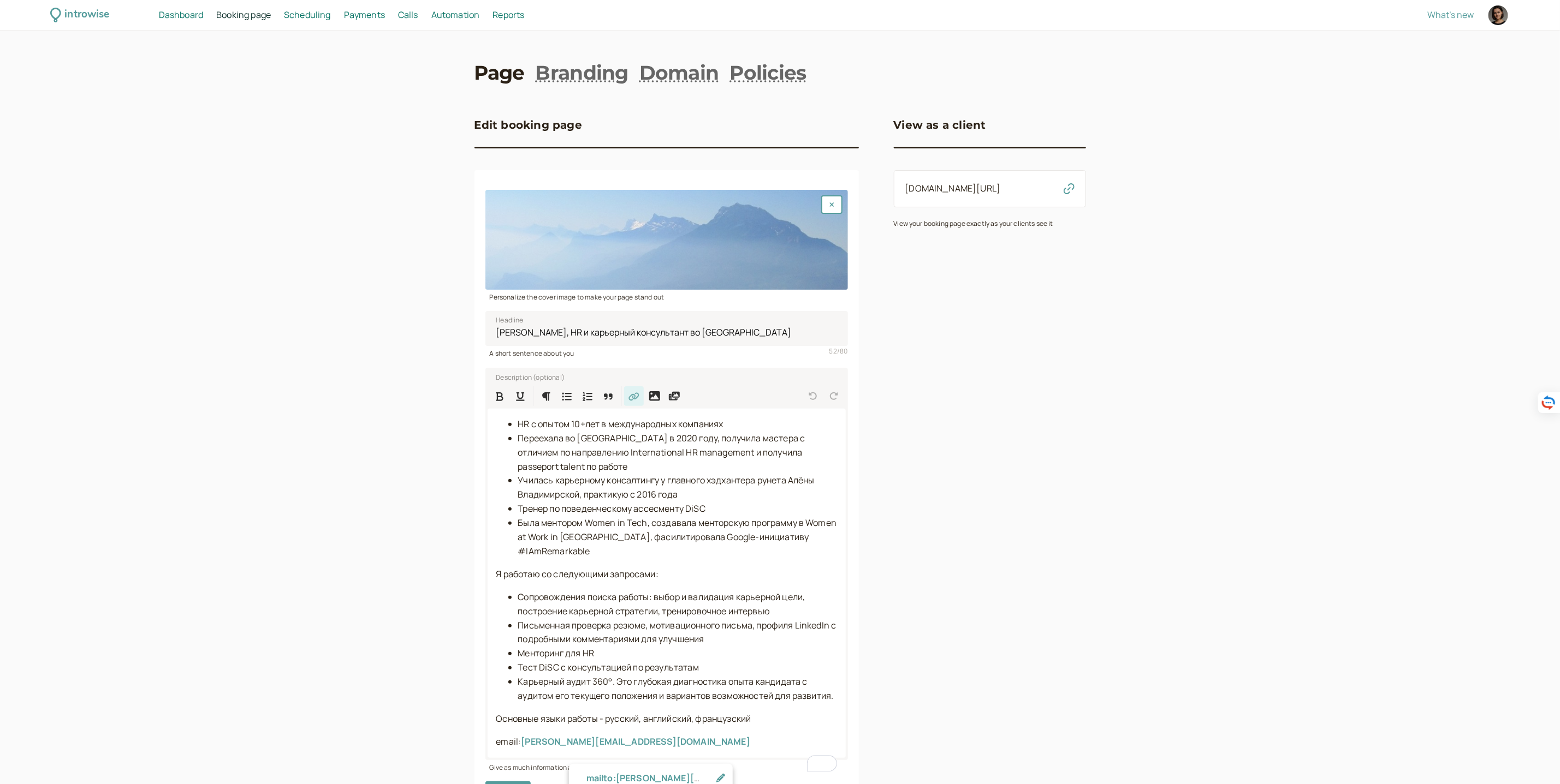
click at [306, 16] on span "Scheduling" at bounding box center [308, 15] width 47 height 12
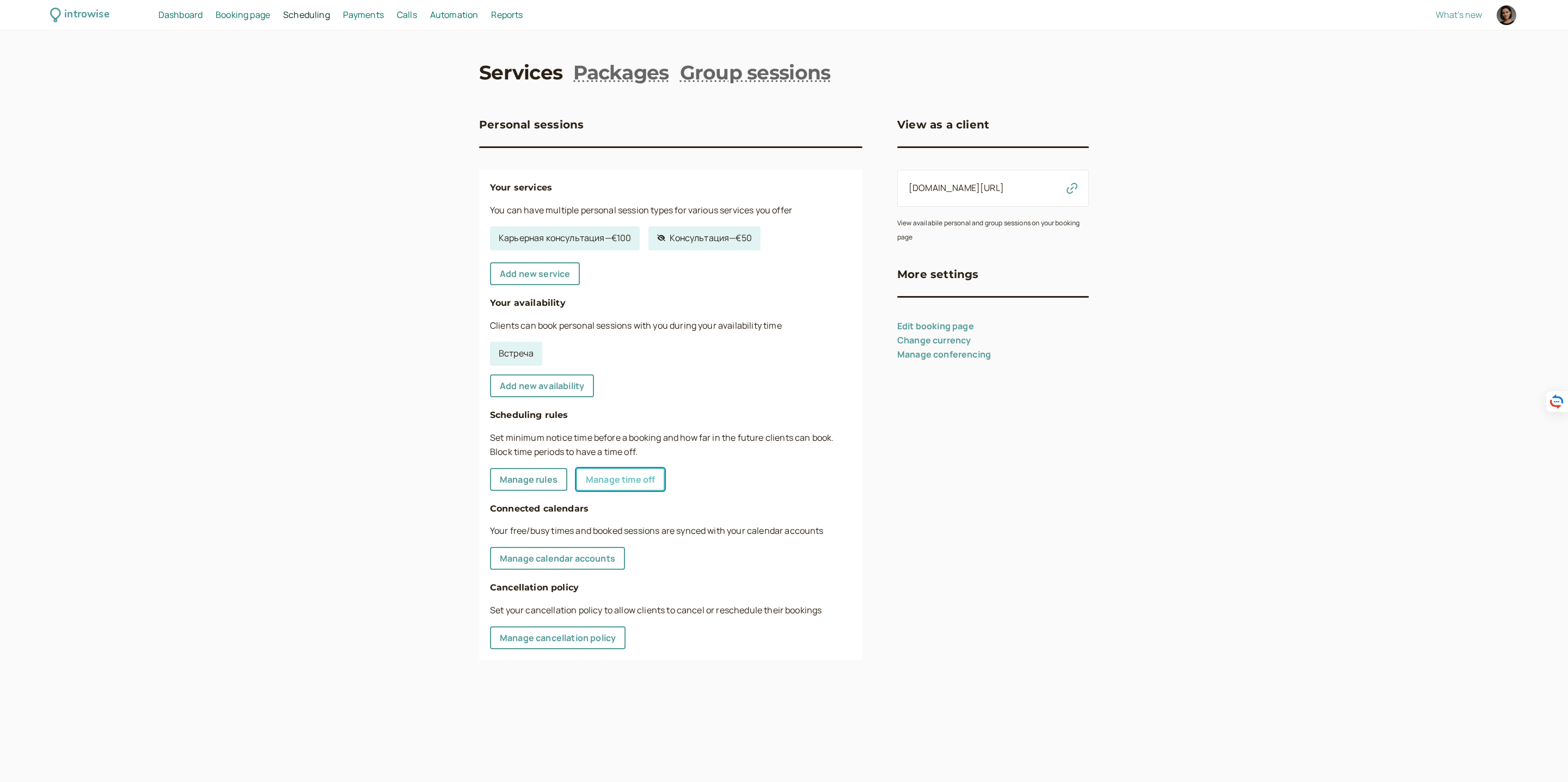
click at [627, 478] on link "Manage time off" at bounding box center [620, 479] width 88 height 23
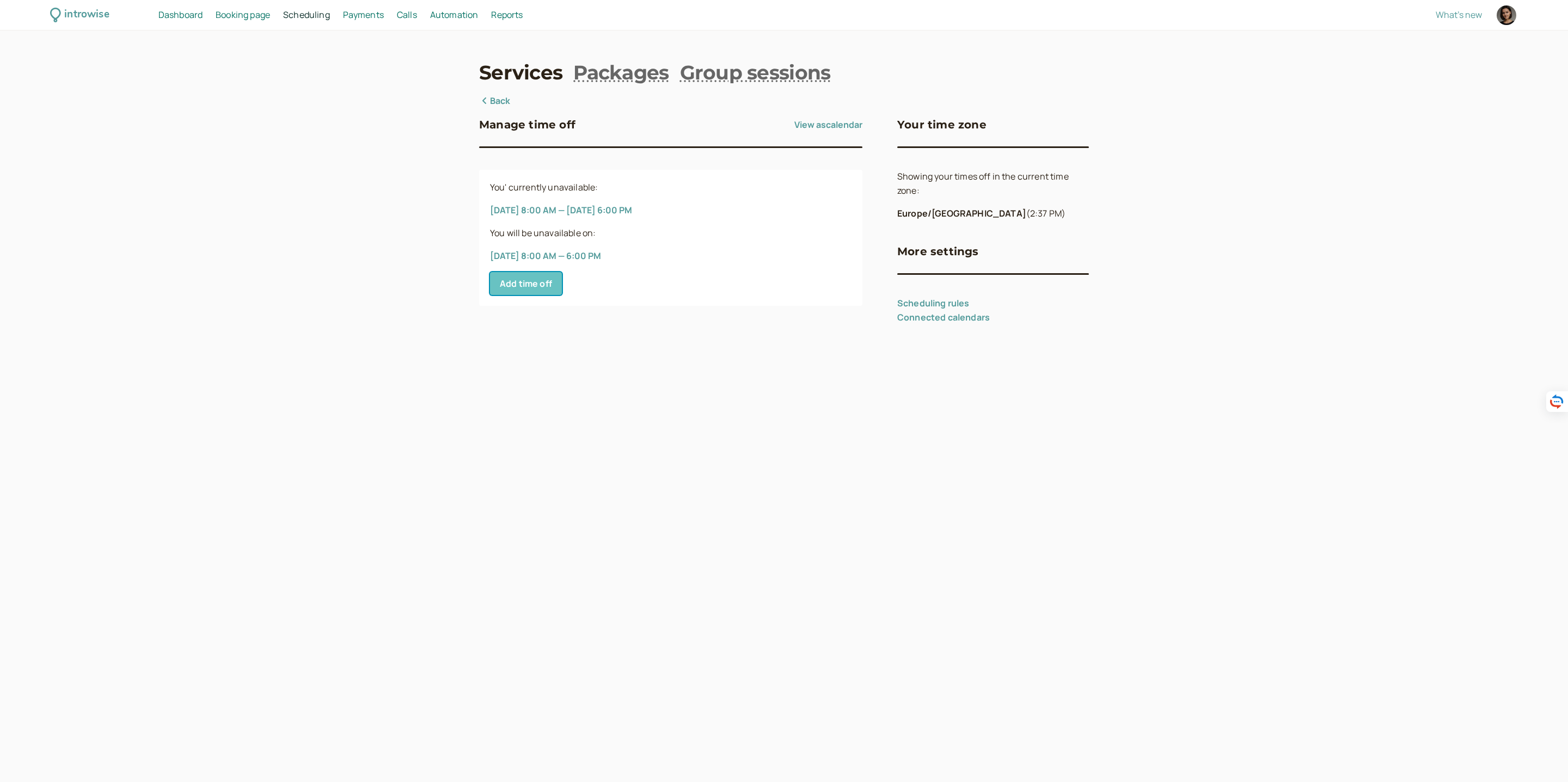
click at [547, 286] on button "Add time off" at bounding box center [525, 283] width 72 height 23
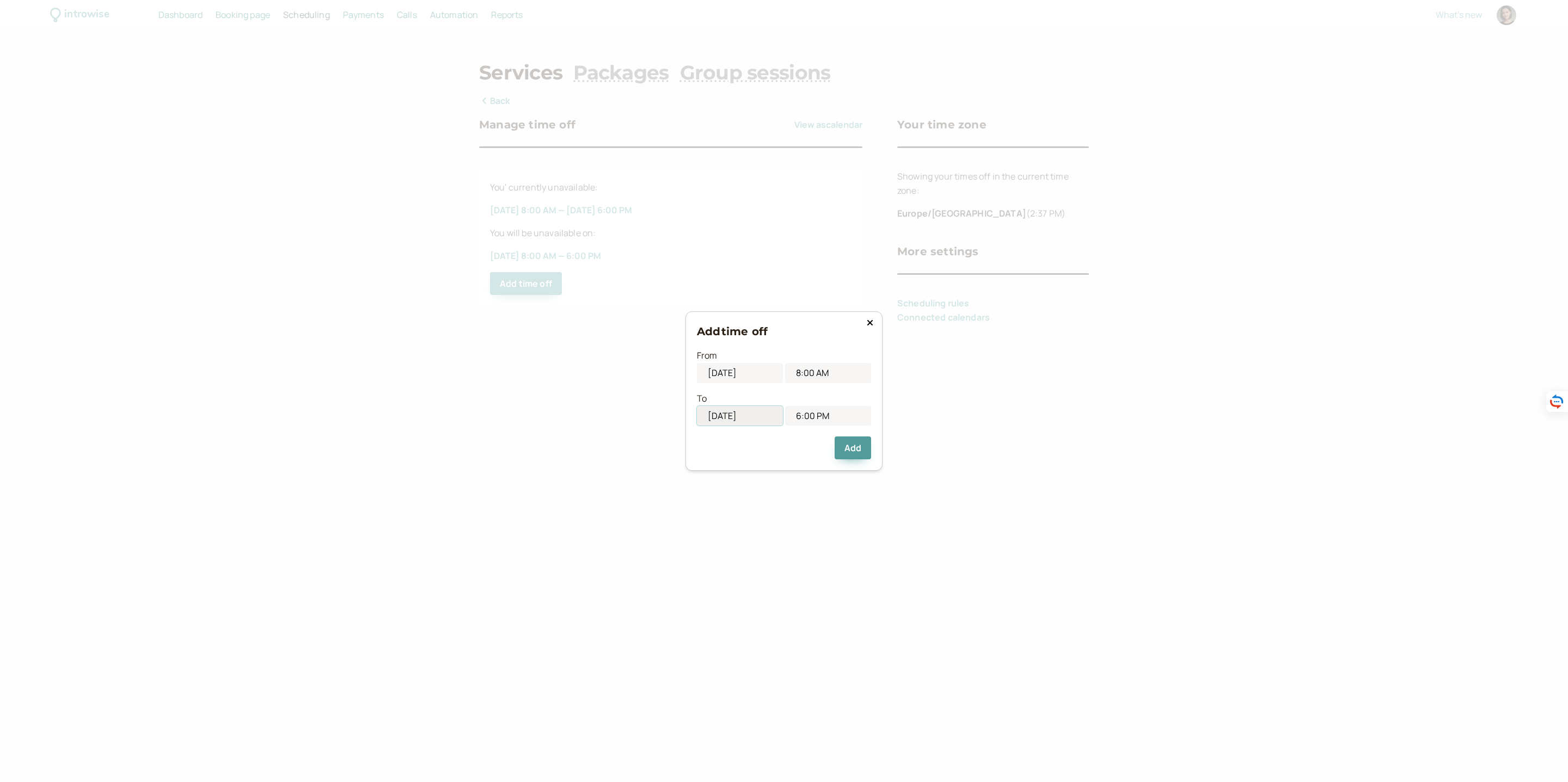
click at [766, 417] on input "[DATE]" at bounding box center [740, 416] width 86 height 21
click at [701, 513] on div "15" at bounding box center [704, 514] width 15 height 15
type input "[DATE]"
click at [855, 449] on button "Add" at bounding box center [853, 447] width 36 height 23
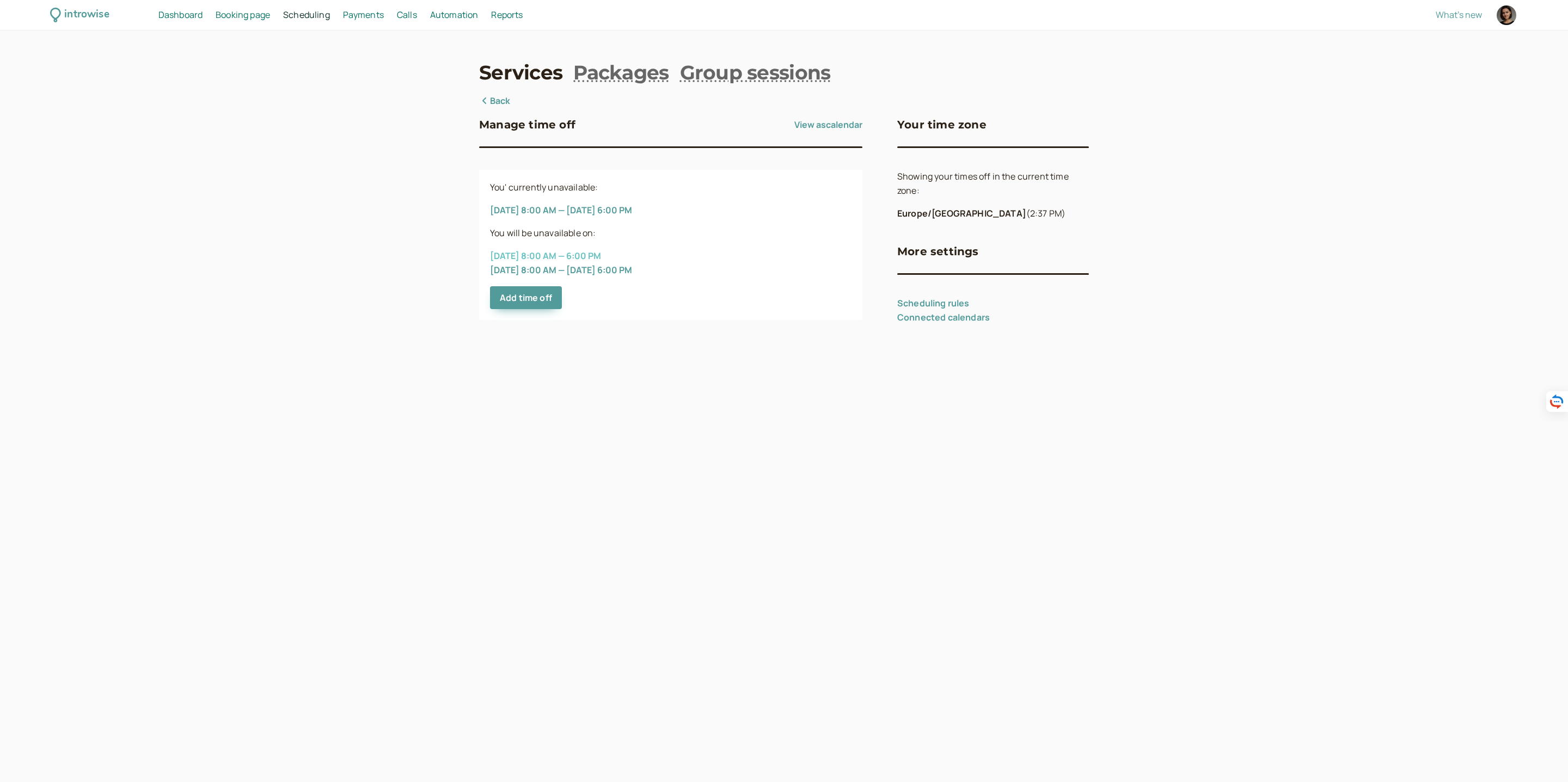
click at [593, 252] on button "[DATE] 8:00 AM — 6:00 PM" at bounding box center [545, 256] width 111 height 10
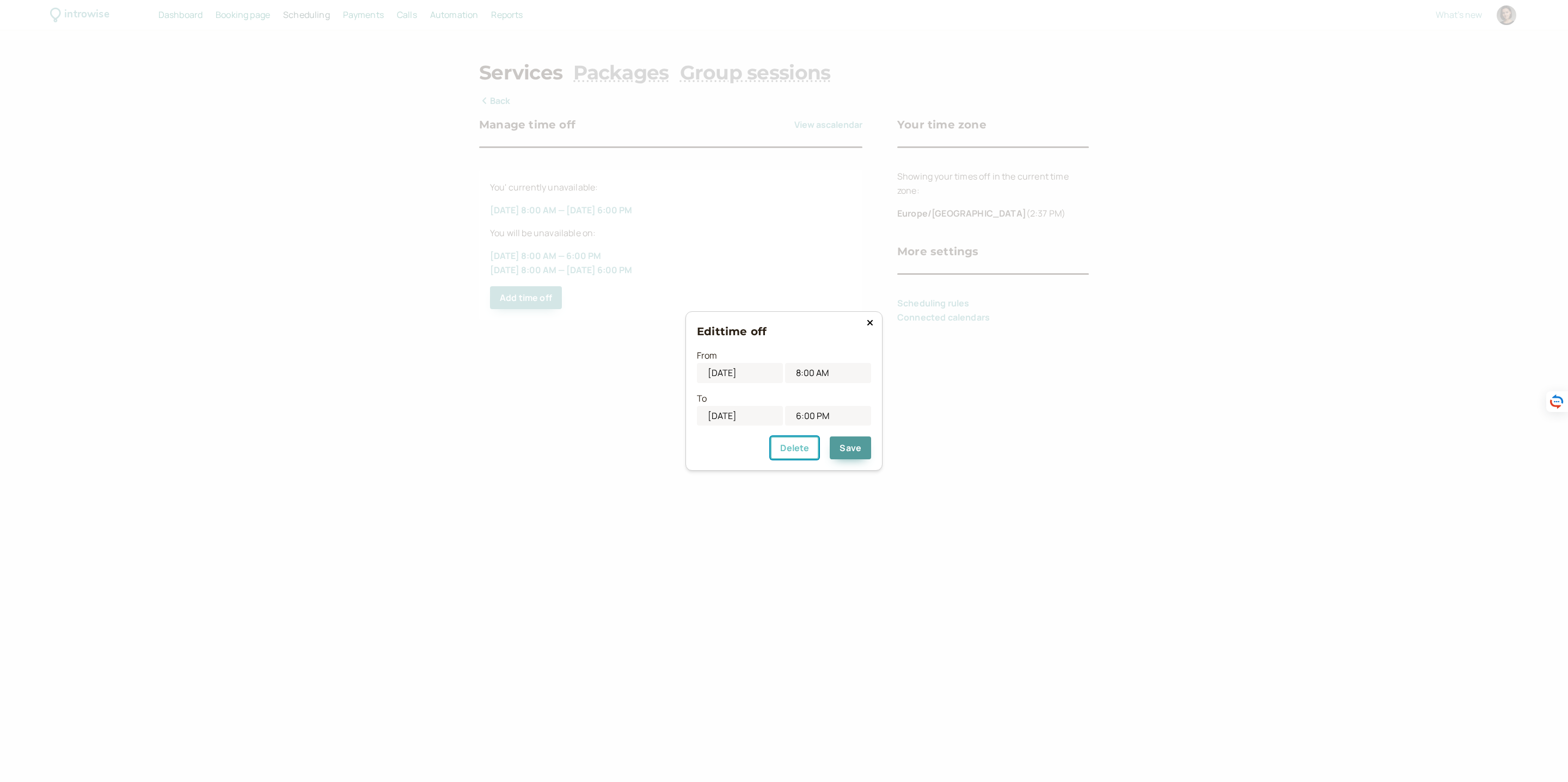
click at [802, 453] on button "Delete" at bounding box center [794, 447] width 48 height 23
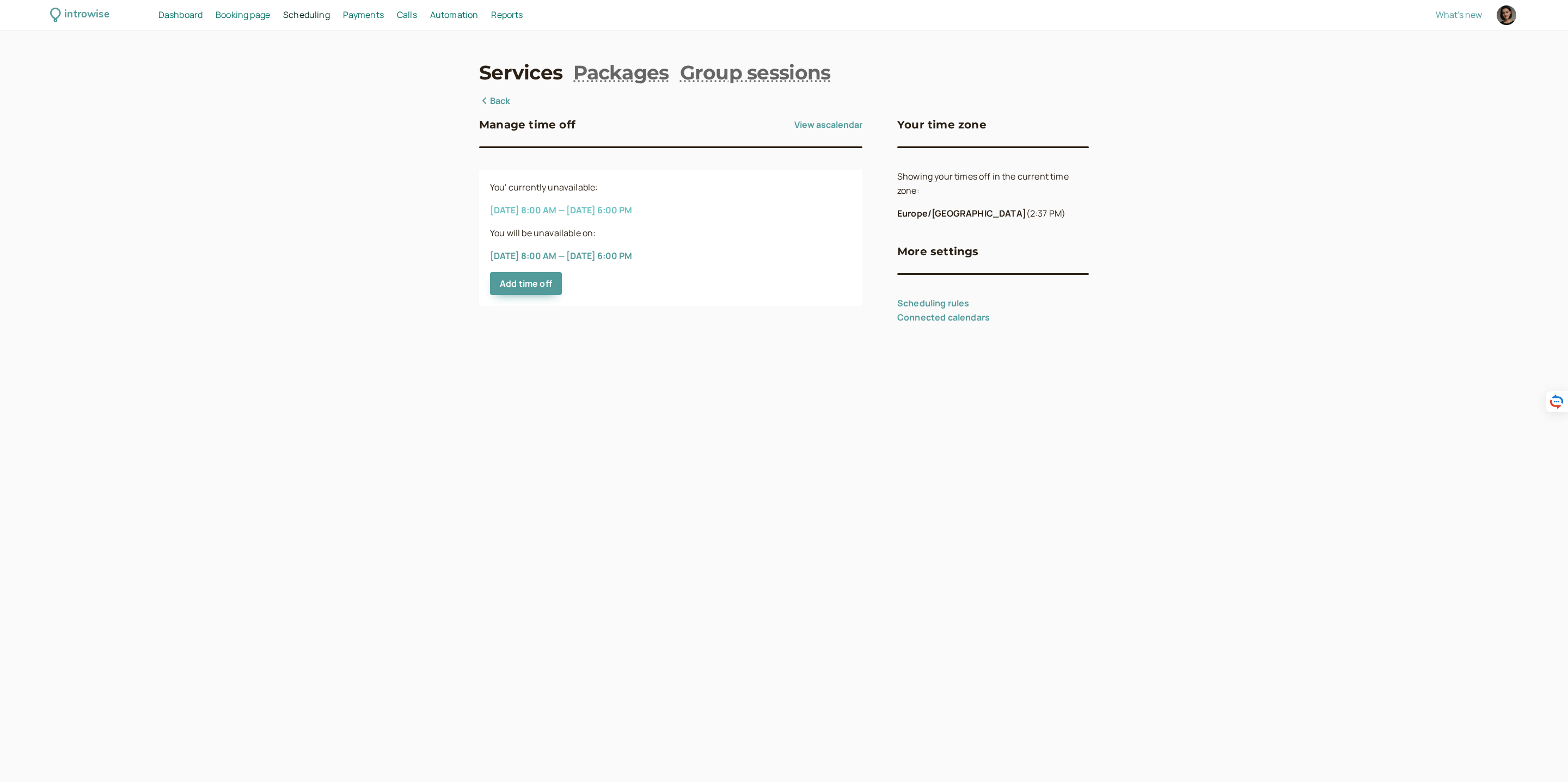
click at [594, 207] on button "[DATE] 8:00 AM — [DATE] 6:00 PM" at bounding box center [560, 210] width 142 height 10
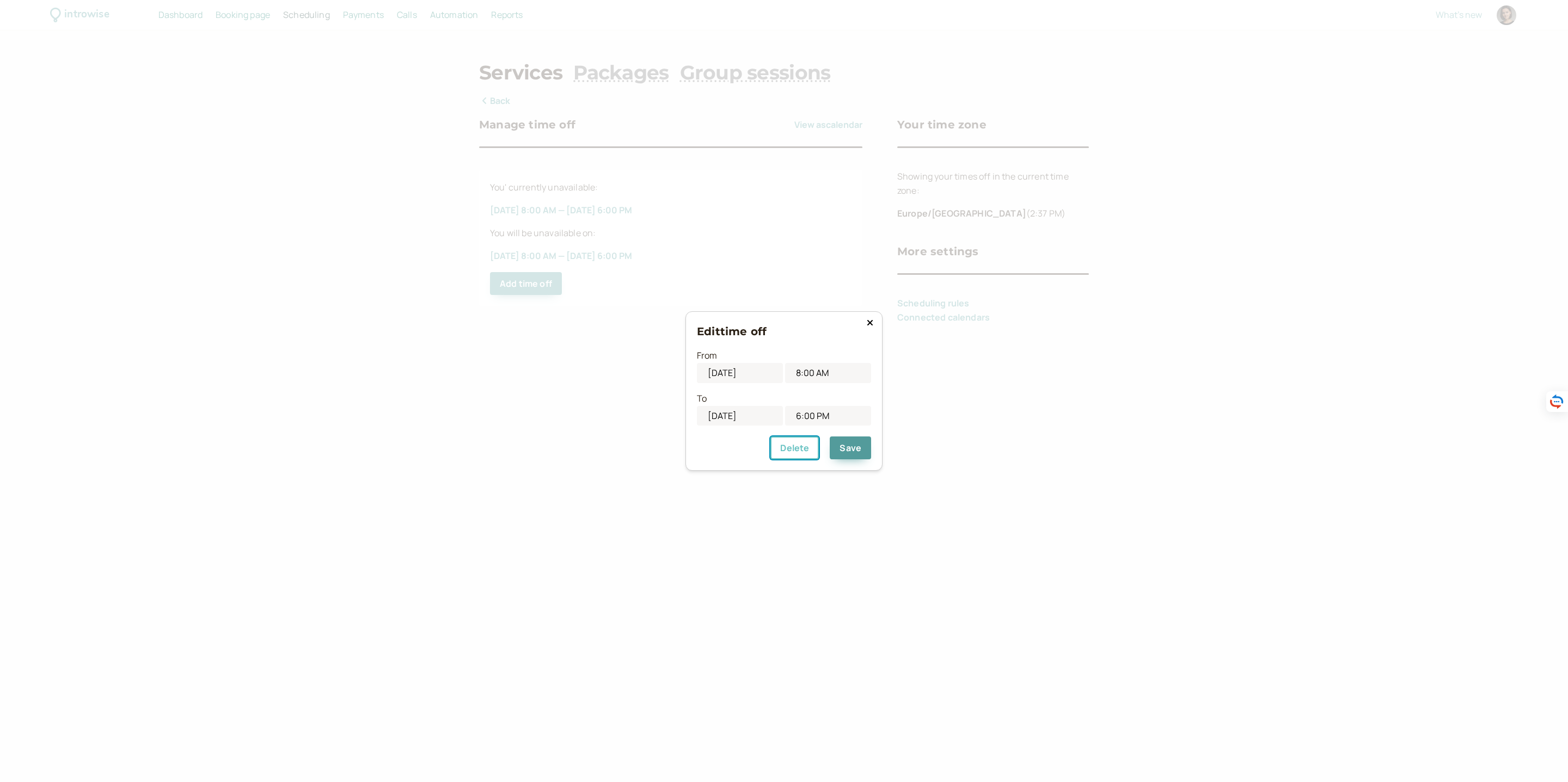
click at [799, 443] on button "Delete" at bounding box center [794, 447] width 48 height 23
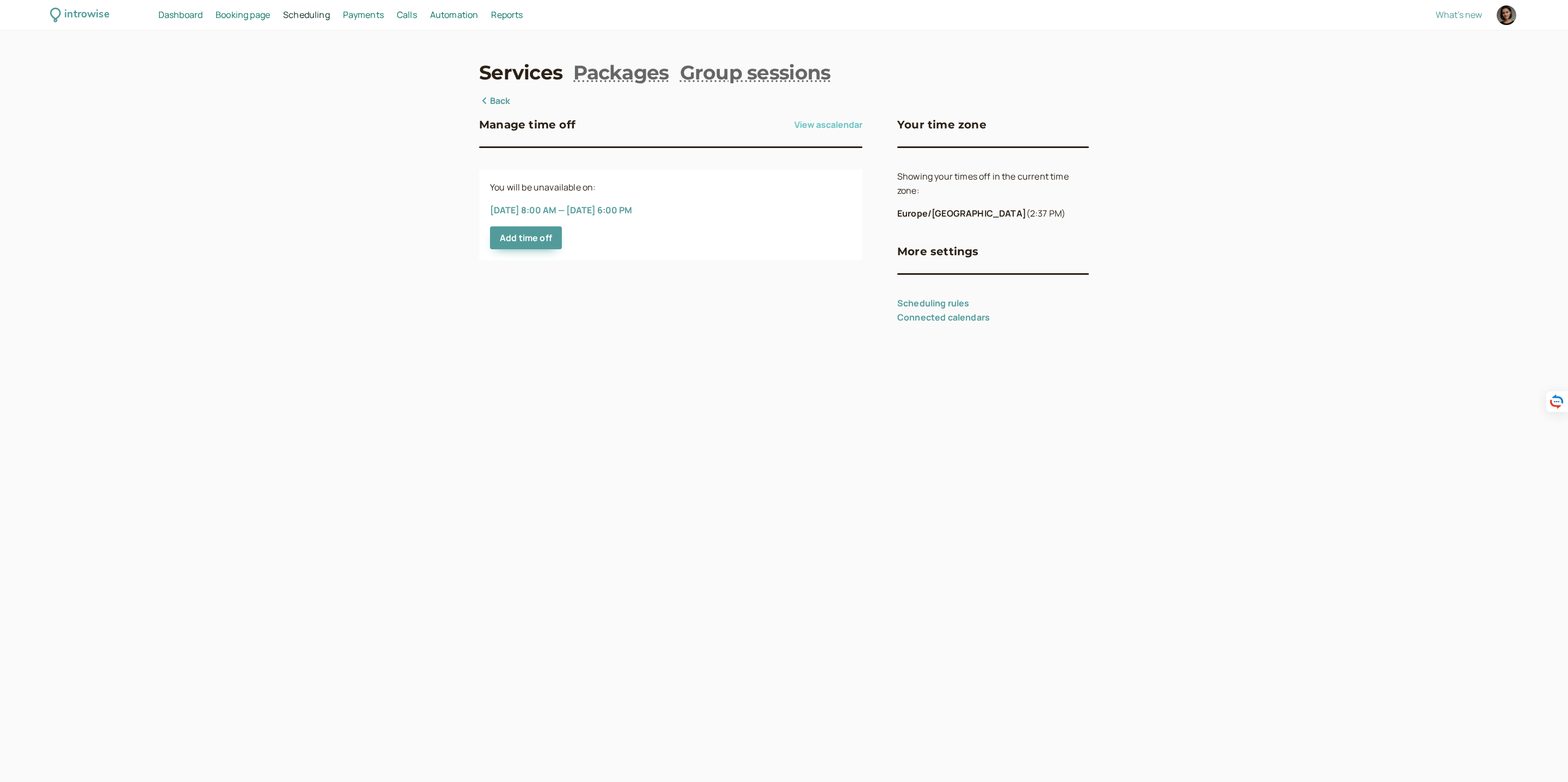
click at [832, 123] on button "View as calendar" at bounding box center [827, 125] width 68 height 18
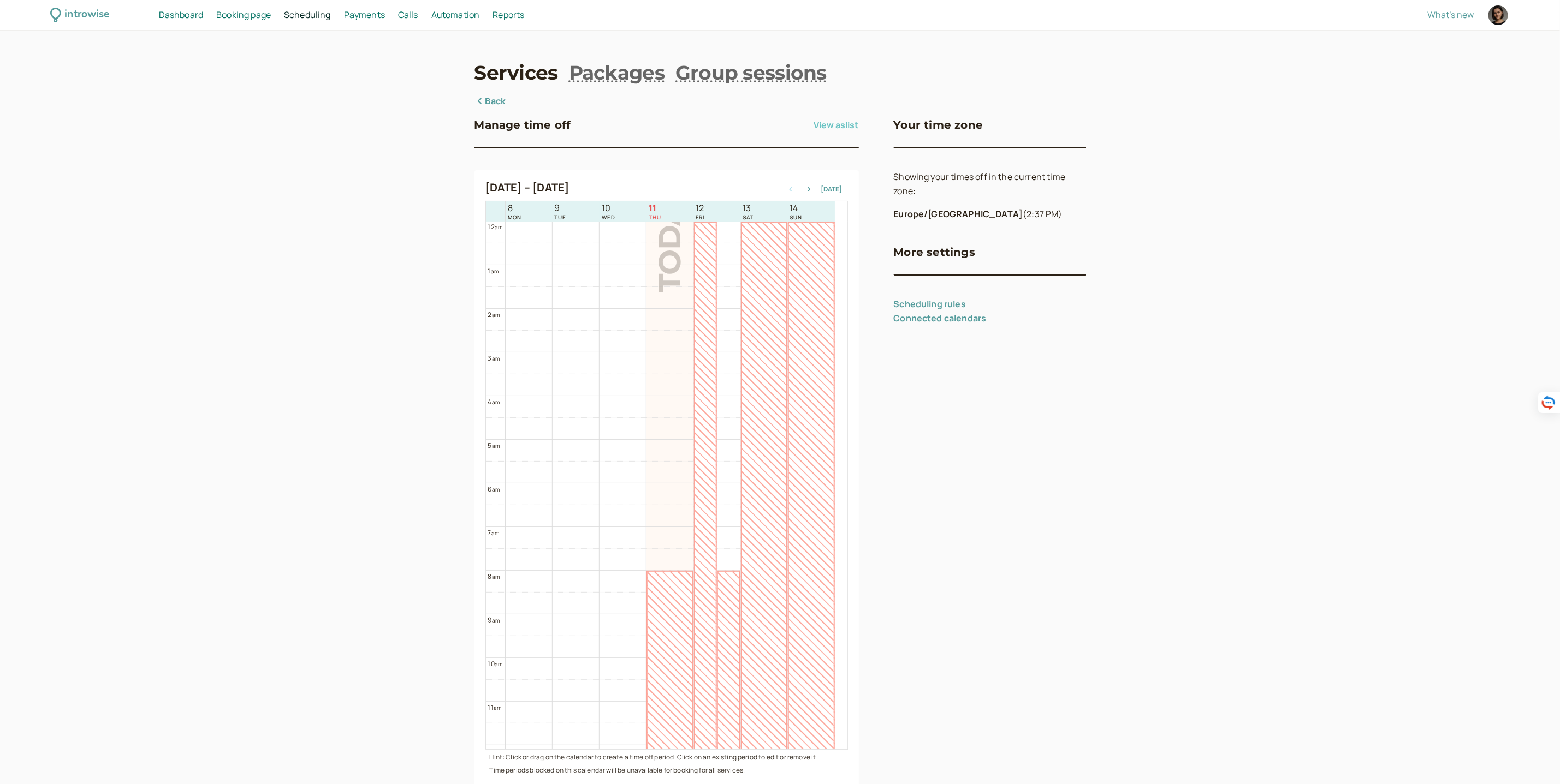
scroll to position [350, 0]
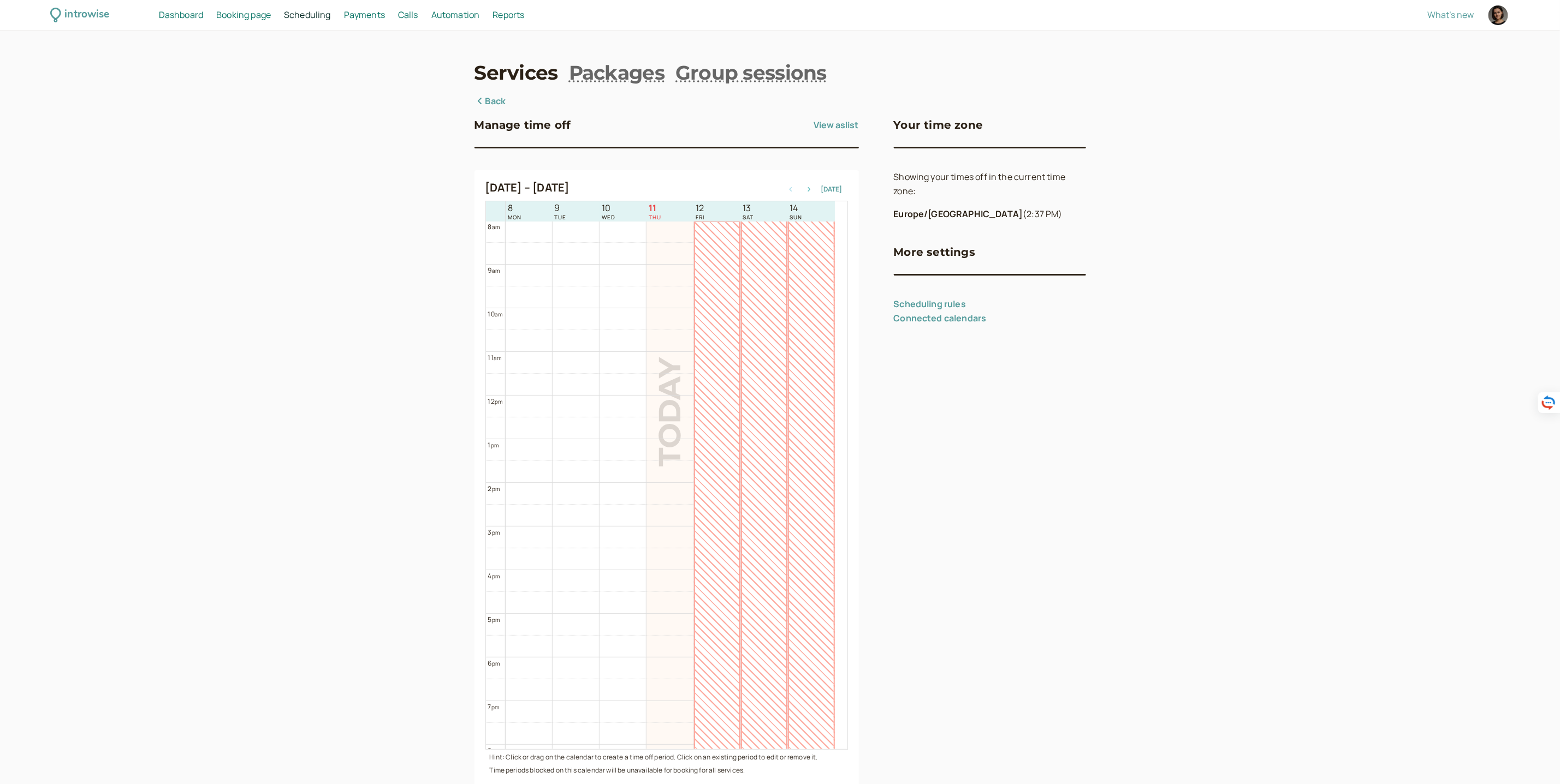
click at [809, 190] on icon "button" at bounding box center [809, 189] width 13 height 4
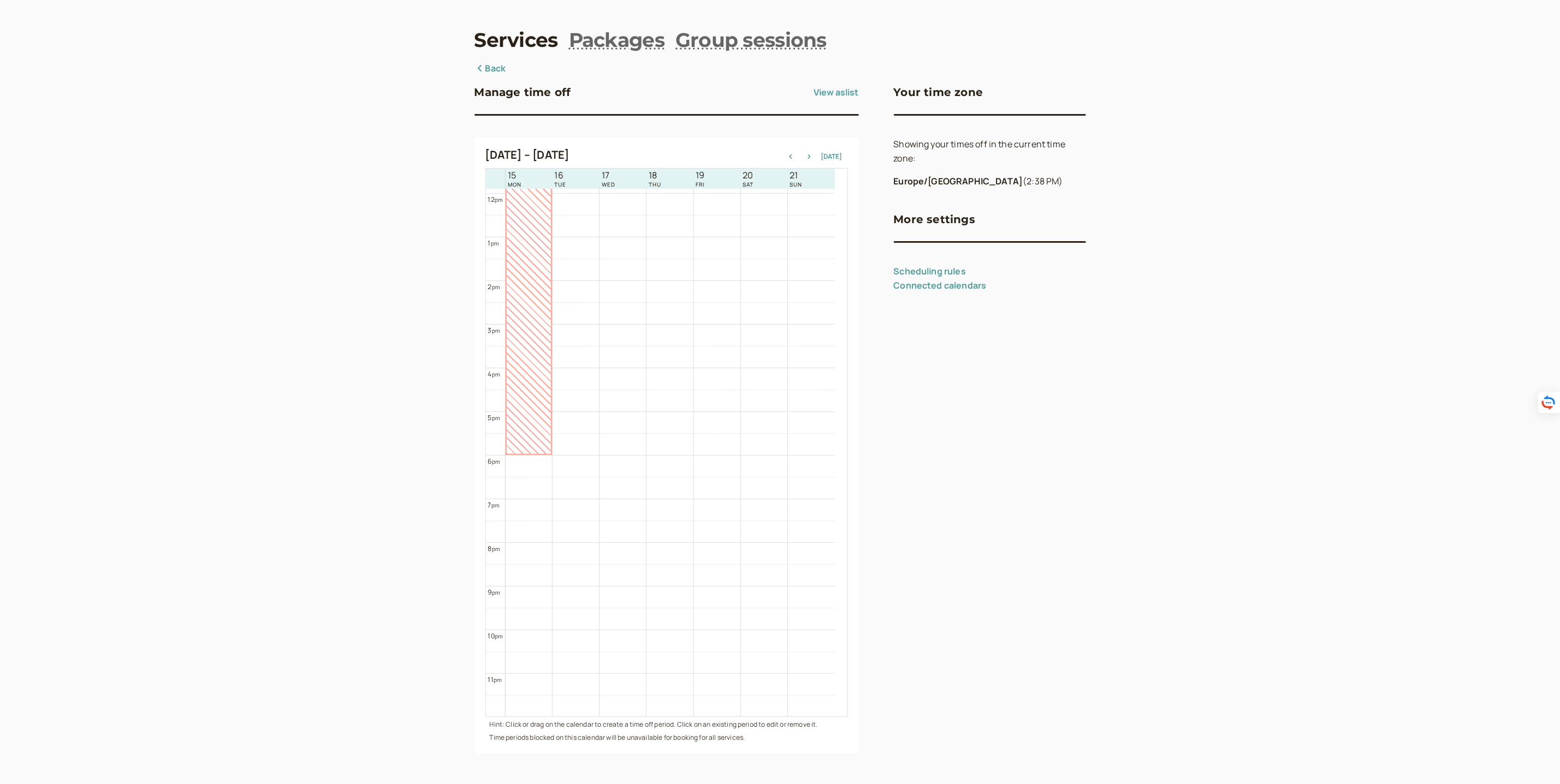
scroll to position [32, 0]
